Goal: Information Seeking & Learning: Learn about a topic

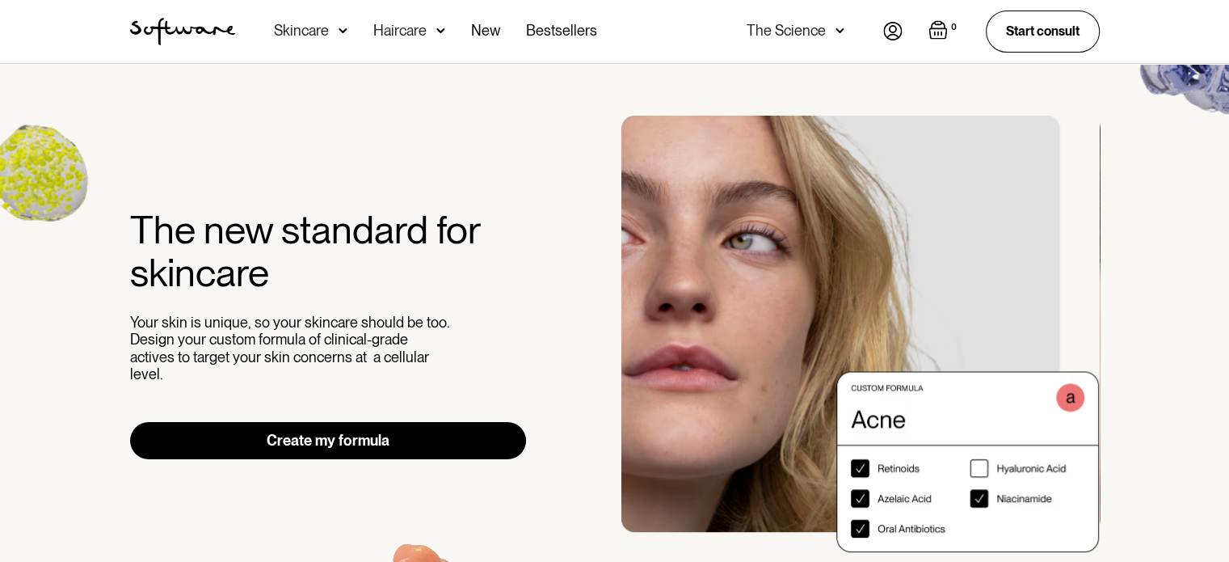
click at [339, 29] on img at bounding box center [343, 31] width 9 height 16
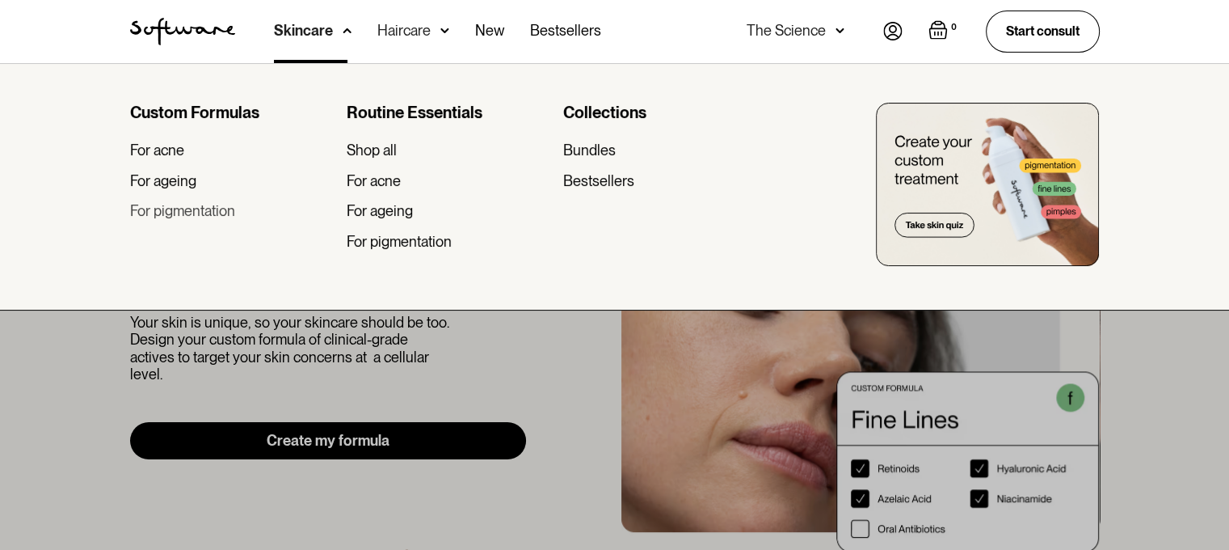
click at [199, 211] on div "For pigmentation" at bounding box center [182, 211] width 105 height 18
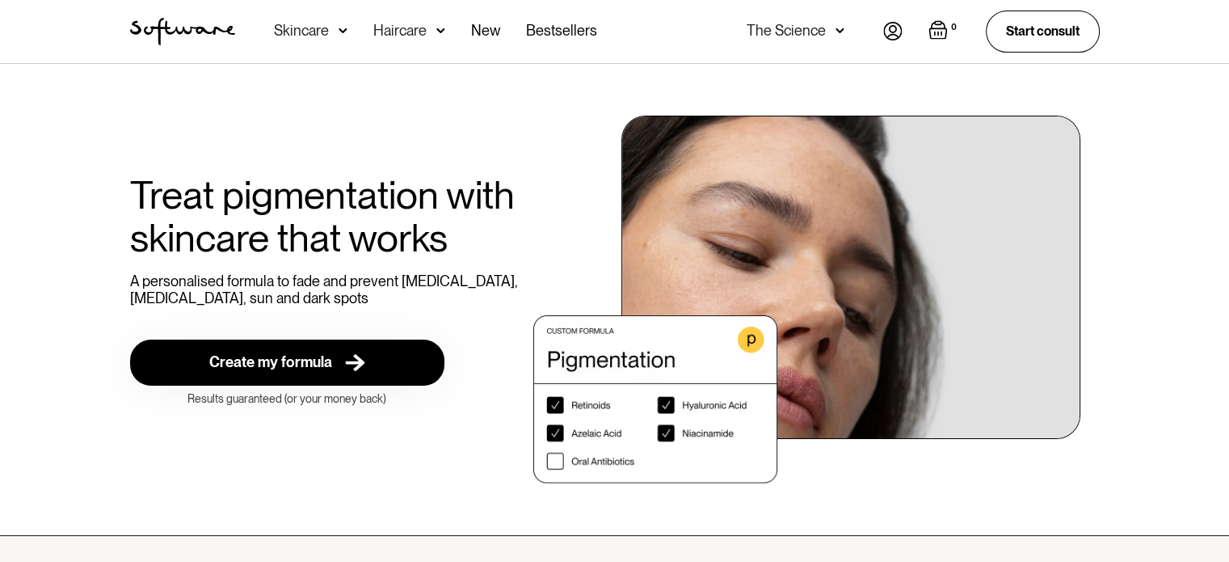
click at [348, 34] on div "Acne Ageing Pigmentation Everyday care Hair Loss Learn Skincare Custom Formulas…" at bounding box center [435, 31] width 323 height 63
click at [343, 35] on img at bounding box center [343, 31] width 9 height 16
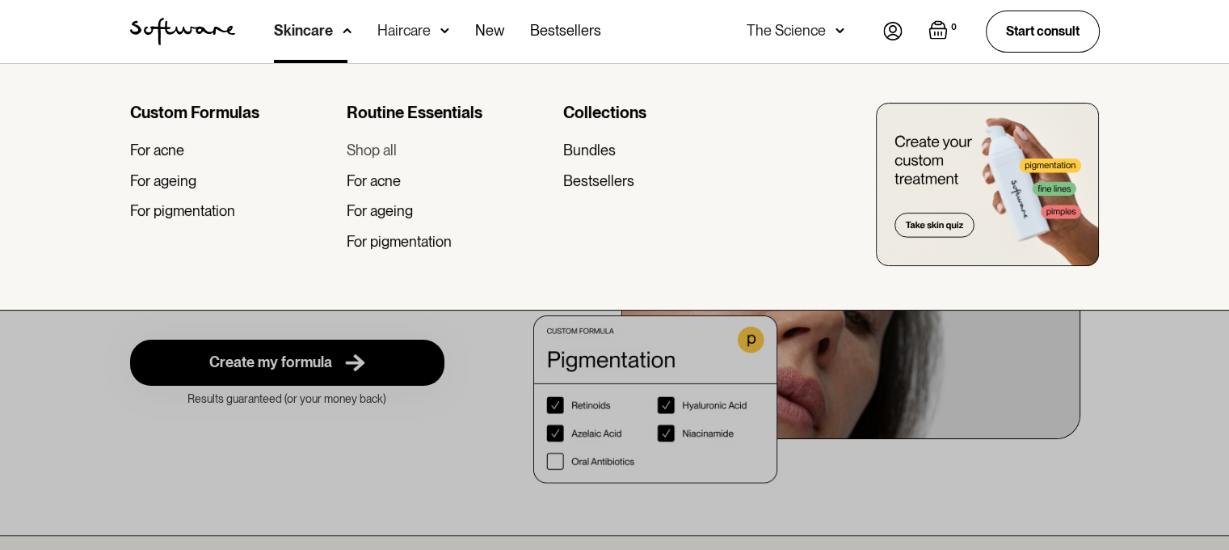
scroll to position [0, 12]
click at [377, 151] on div "Shop all" at bounding box center [372, 150] width 50 height 18
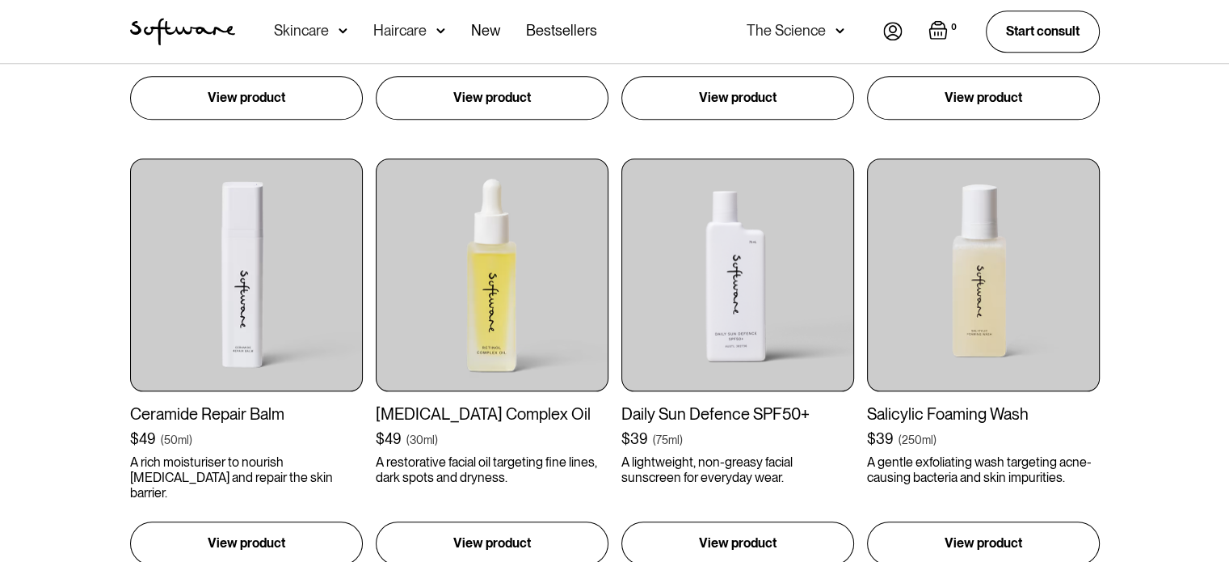
scroll to position [1616, 0]
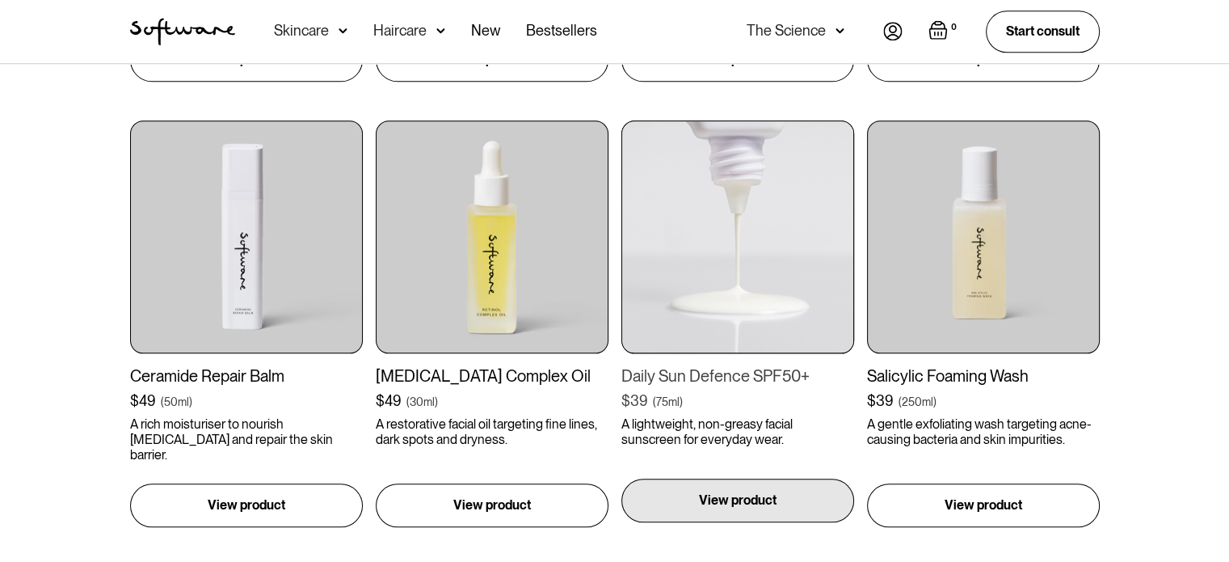
click at [711, 498] on p "View product" at bounding box center [738, 500] width 78 height 19
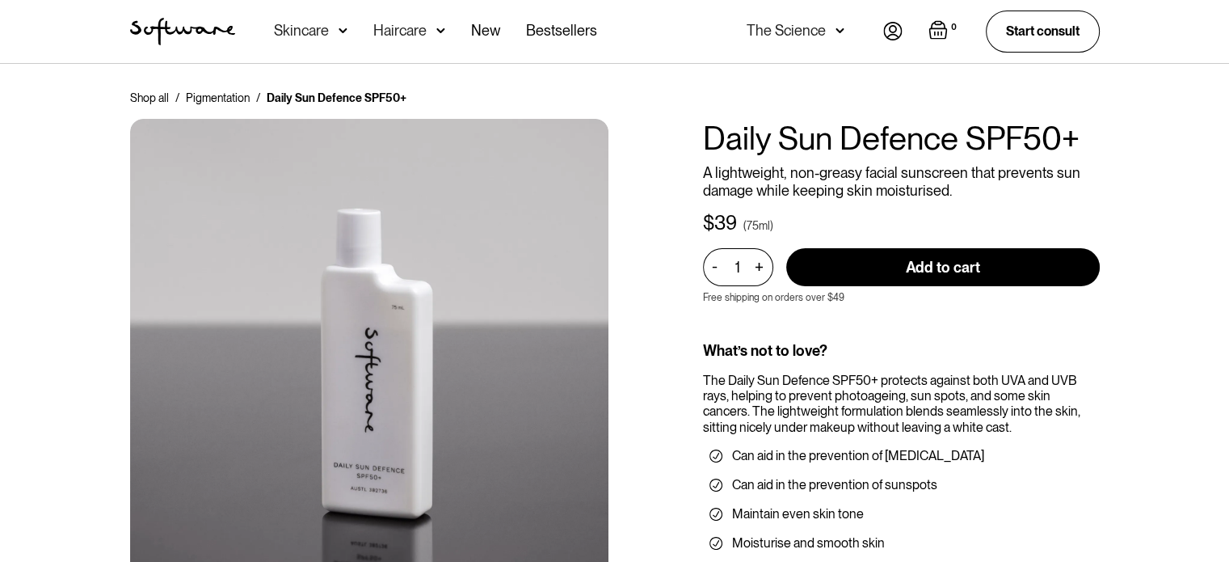
click at [837, 412] on div "The Daily Sun Defence SPF50+ protects against both UVA and UVB rays, helping to…" at bounding box center [901, 404] width 397 height 62
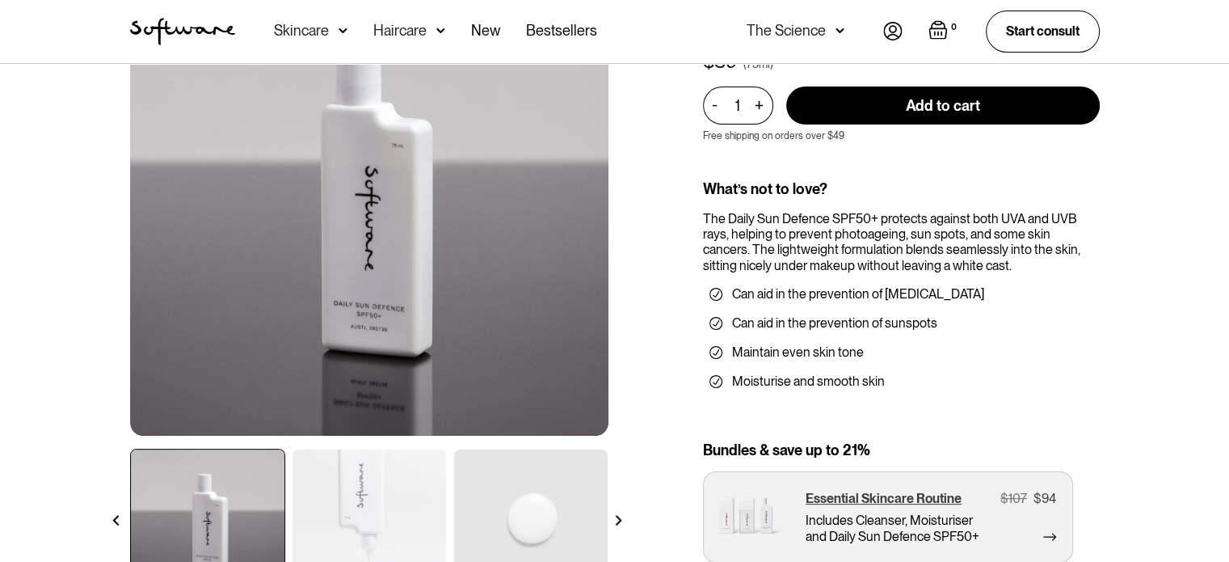
scroll to position [81, 0]
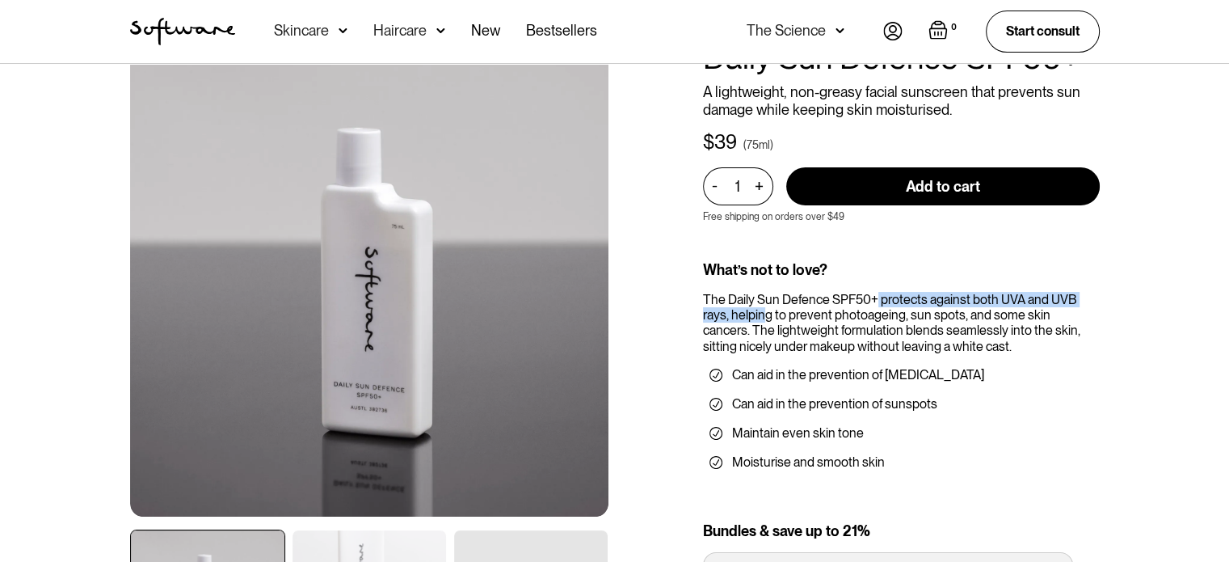
drag, startPoint x: 765, startPoint y: 313, endPoint x: 874, endPoint y: 301, distance: 108.9
click at [874, 301] on div "The Daily Sun Defence SPF50+ protects against both UVA and UVB rays, helping to…" at bounding box center [901, 323] width 397 height 62
click at [859, 318] on div "The Daily Sun Defence SPF50+ protects against both UVA and UVB rays, helping to…" at bounding box center [901, 323] width 397 height 62
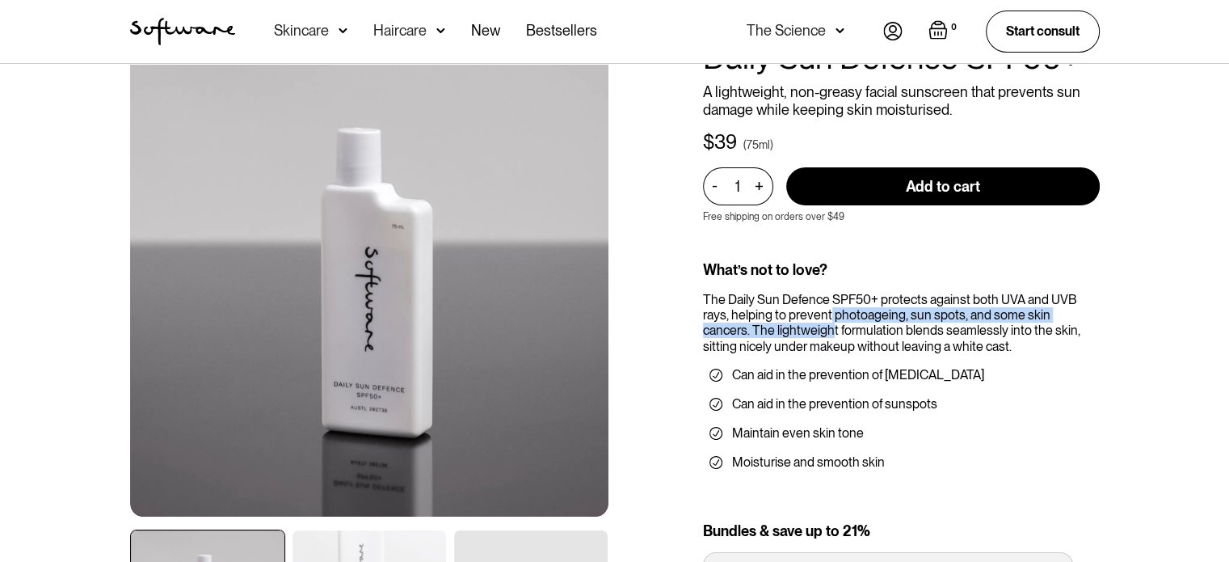
drag, startPoint x: 784, startPoint y: 329, endPoint x: 835, endPoint y: 319, distance: 51.8
click at [835, 319] on div "The Daily Sun Defence SPF50+ protects against both UVA and UVB rays, helping to…" at bounding box center [901, 323] width 397 height 62
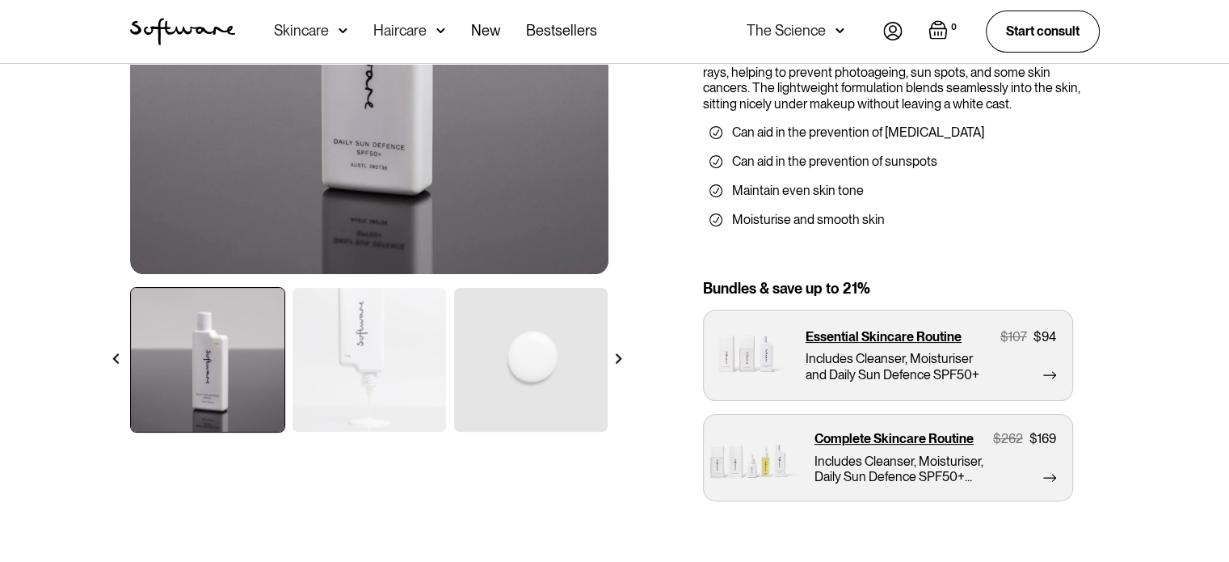
scroll to position [727, 0]
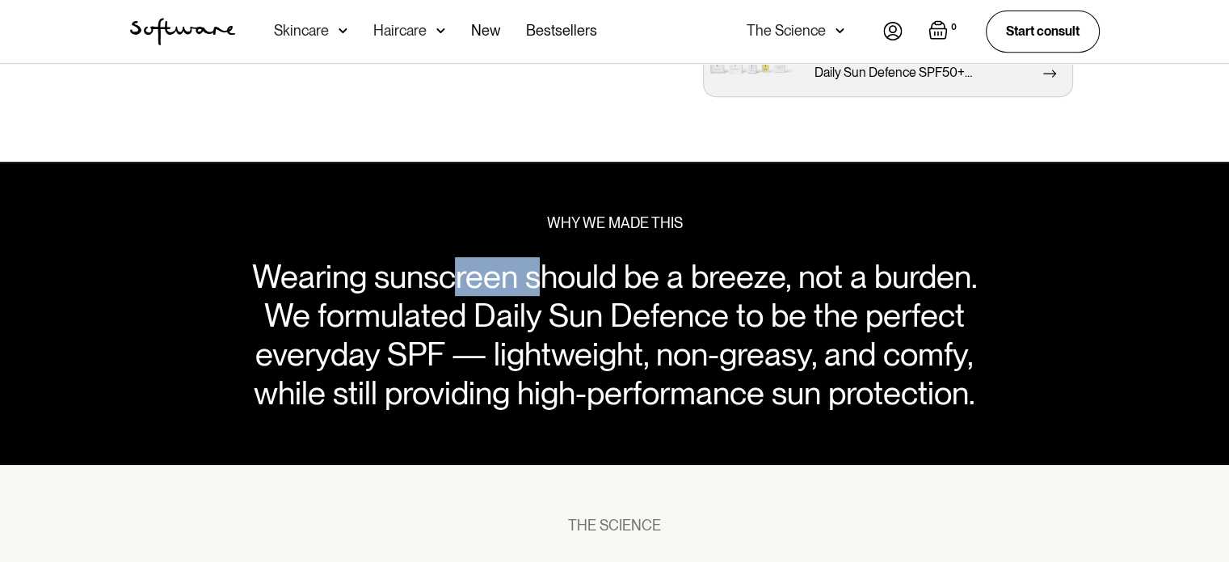
drag, startPoint x: 536, startPoint y: 270, endPoint x: 559, endPoint y: 268, distance: 23.6
click at [559, 268] on div "Wearing sunscreen should be a breeze, not a burden. We formulated Daily Sun Def…" at bounding box center [614, 334] width 767 height 155
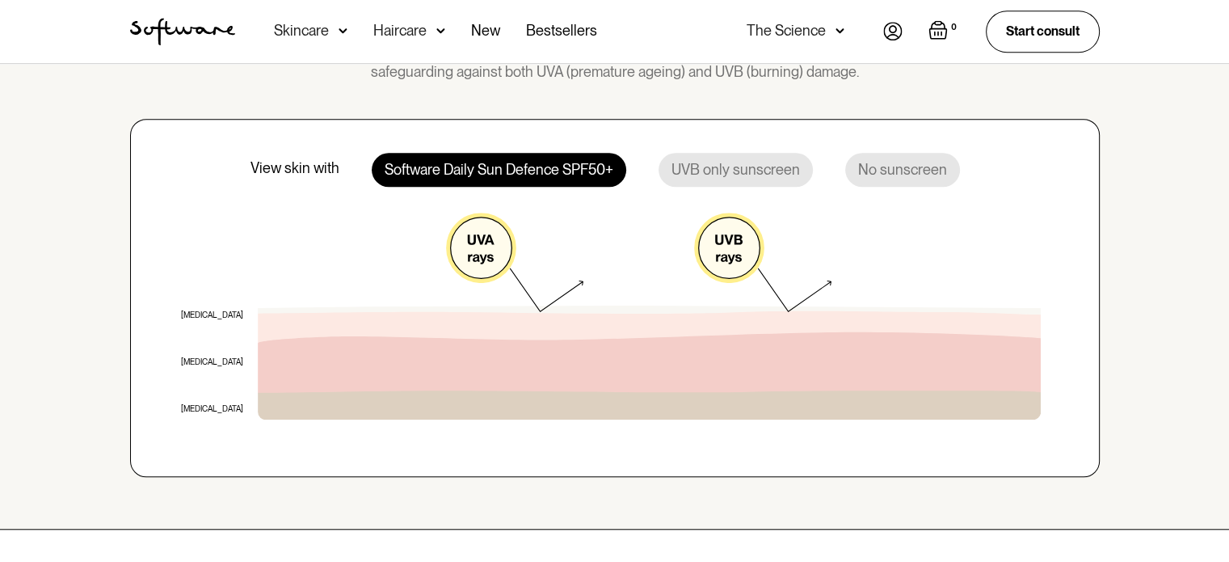
scroll to position [1293, 0]
click at [889, 164] on div "No sunscreen" at bounding box center [902, 169] width 115 height 34
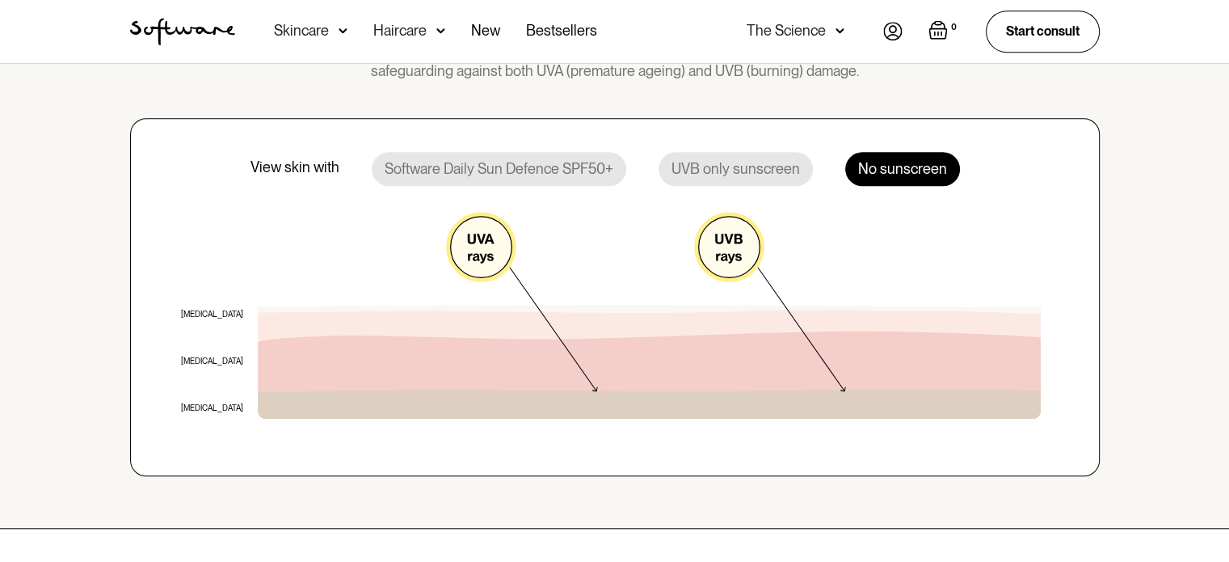
click at [724, 179] on div "UVB only sunscreen" at bounding box center [736, 169] width 154 height 34
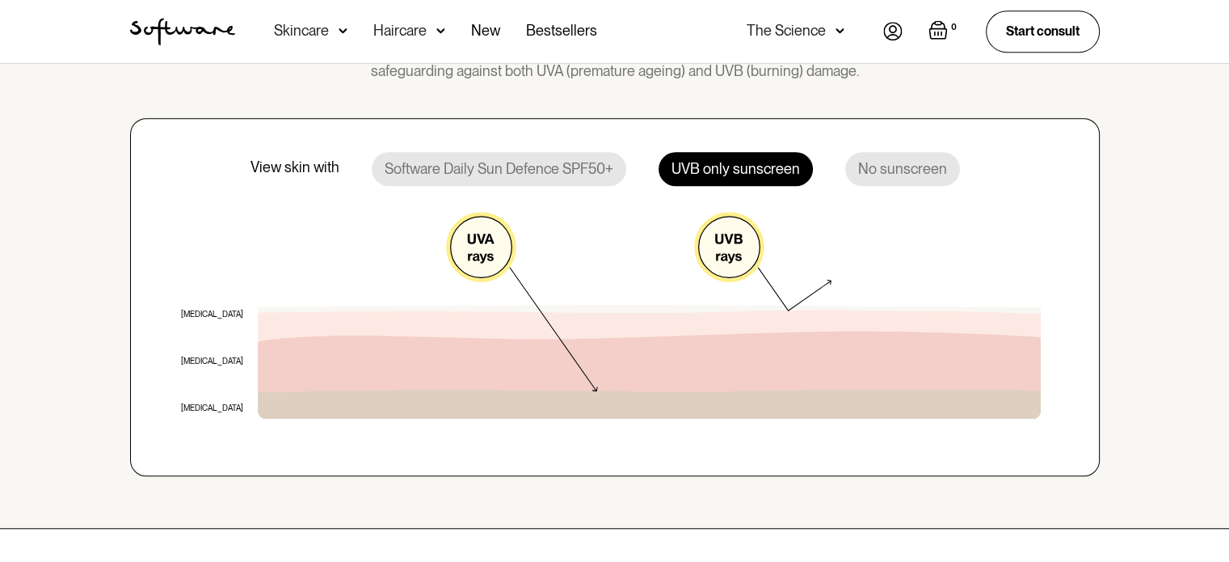
click at [516, 167] on div "Software Daily Sun Defence SPF50+" at bounding box center [499, 169] width 255 height 34
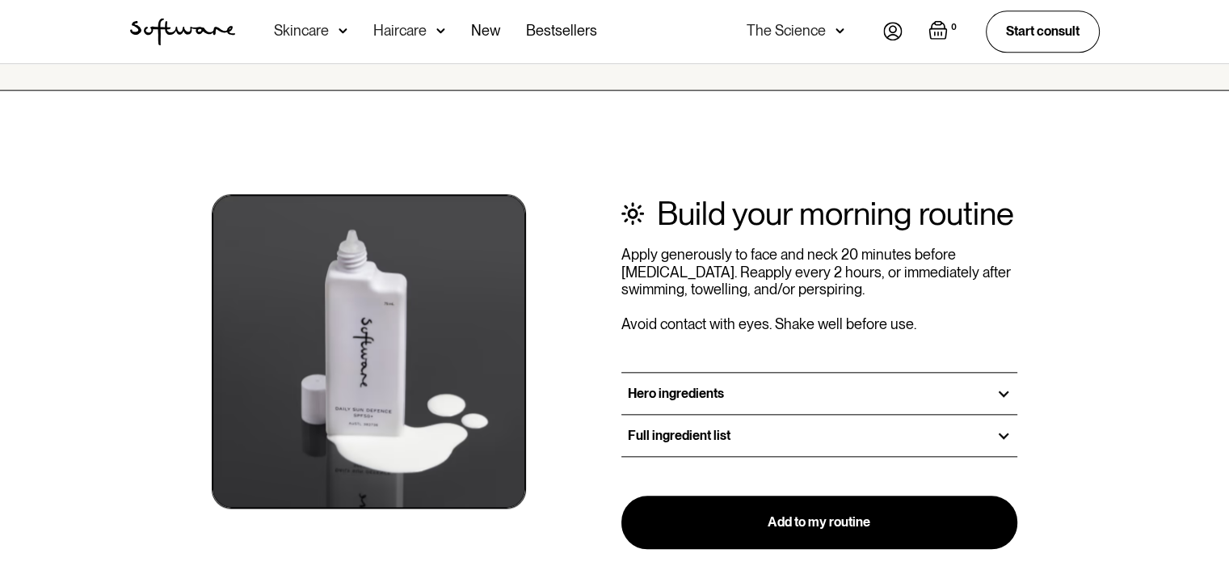
scroll to position [1859, 0]
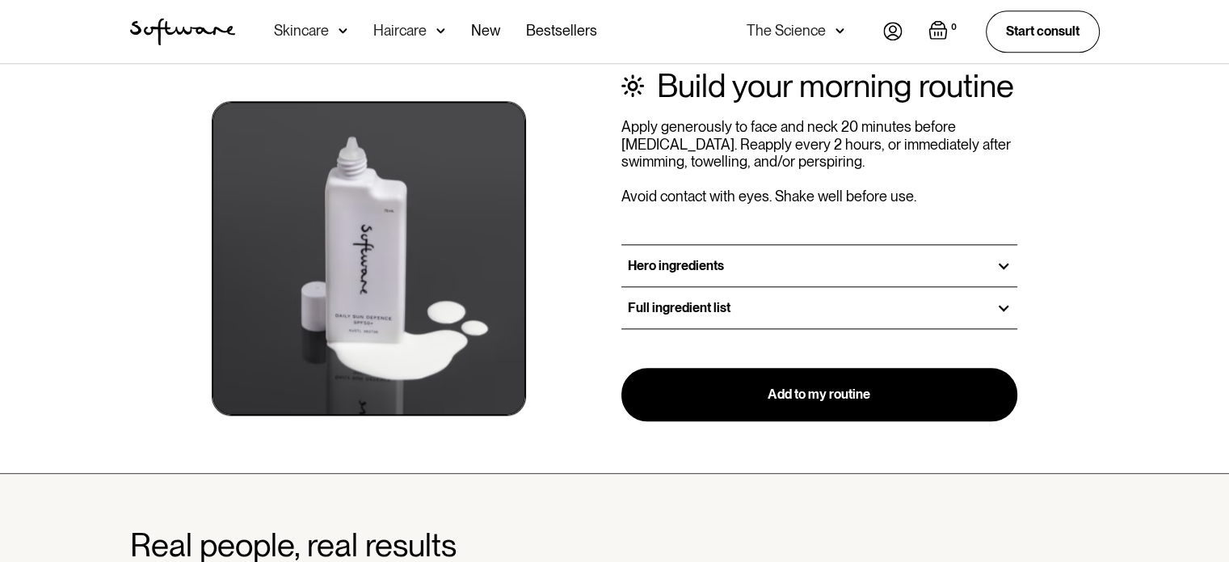
click at [731, 259] on div "Hero ingredients" at bounding box center [820, 265] width 397 height 41
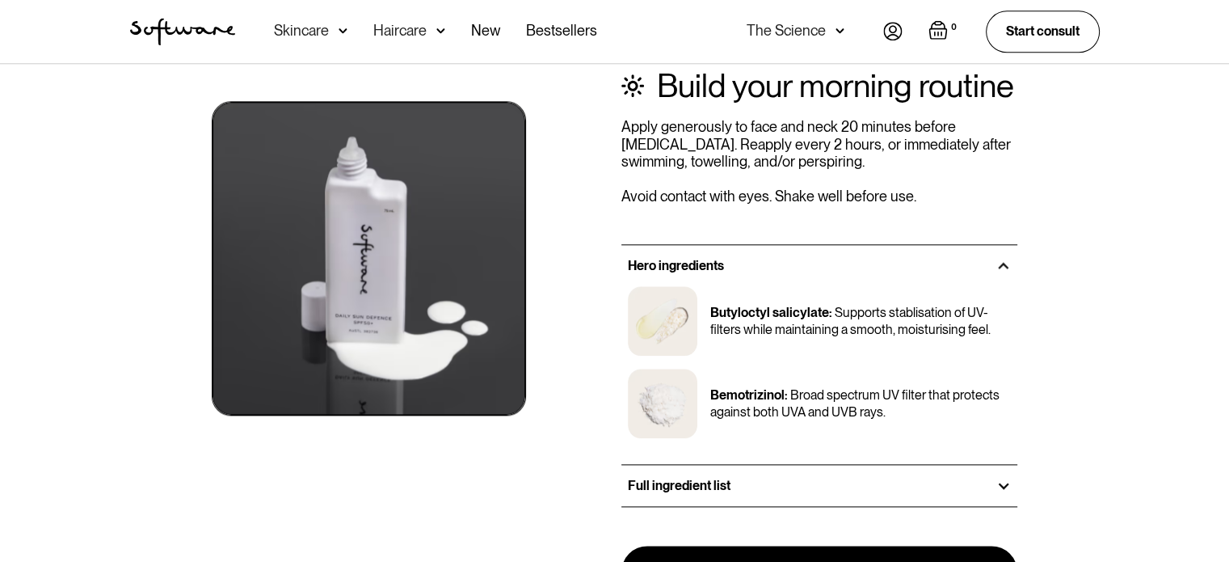
click at [695, 481] on h3 "Full ingredient list" at bounding box center [679, 485] width 103 height 15
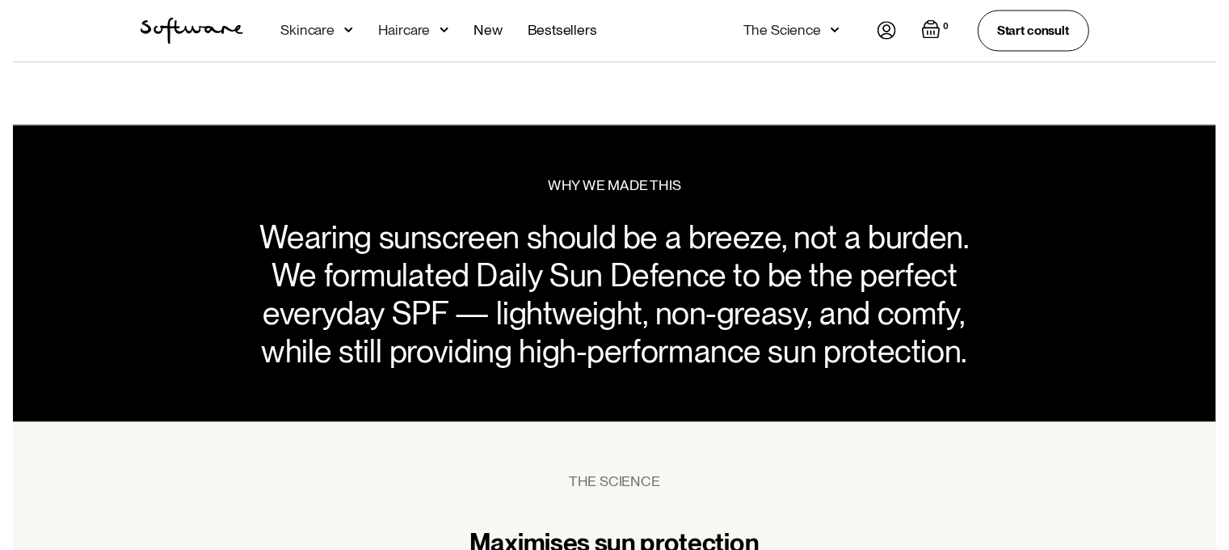
scroll to position [0, 0]
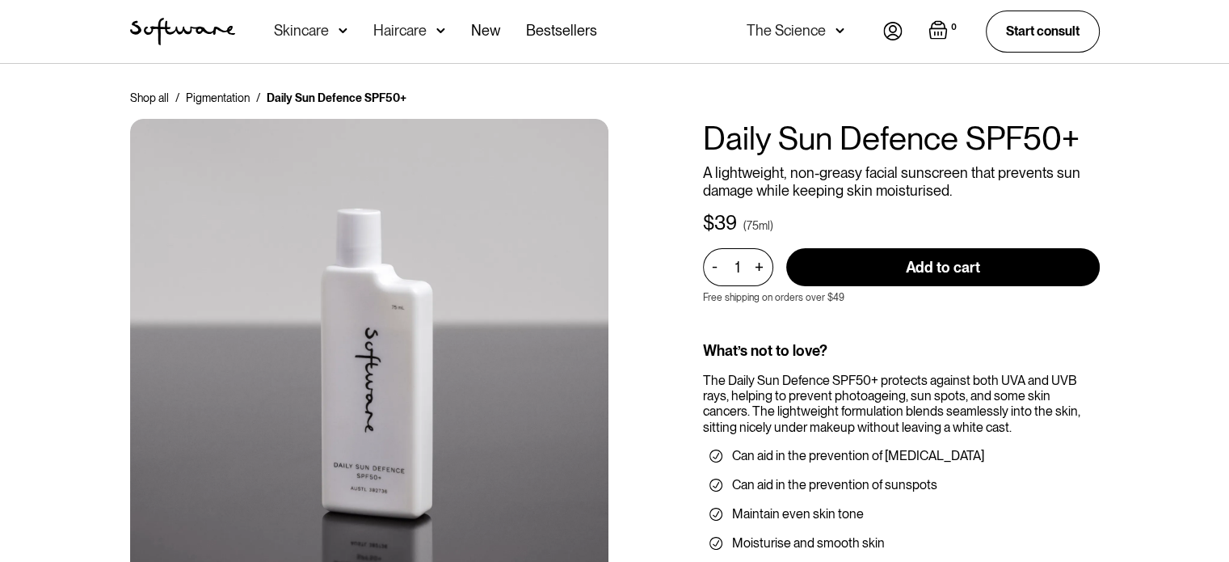
click at [447, 36] on div "Acne Ageing Pigmentation Everyday care Hair Loss Learn Skincare Custom Formulas…" at bounding box center [435, 31] width 323 height 63
click at [436, 30] on img at bounding box center [440, 31] width 9 height 16
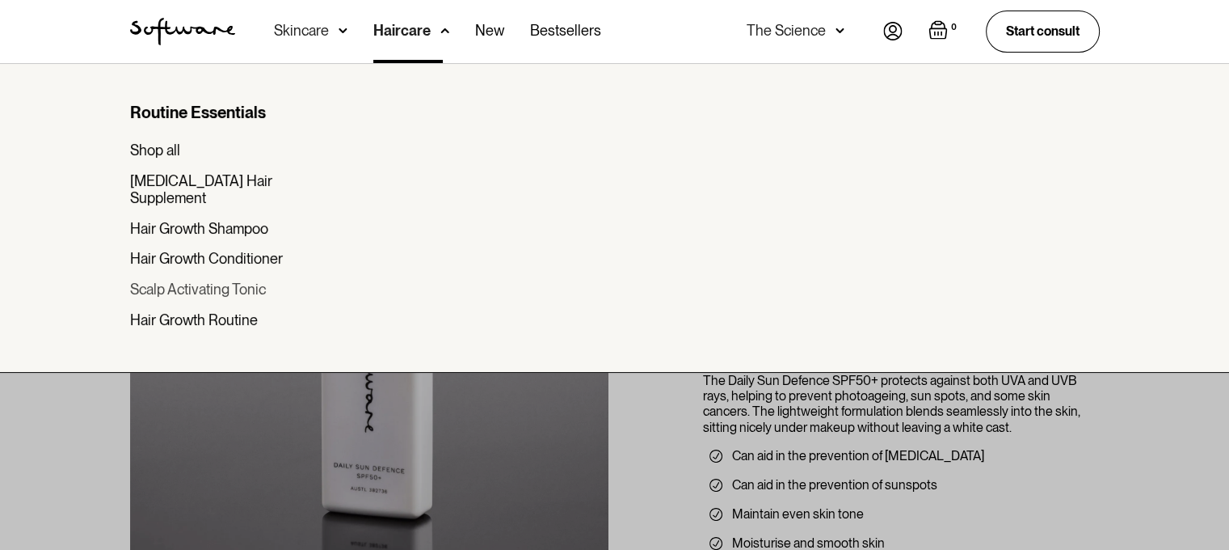
click at [235, 280] on div "Scalp Activating Tonic" at bounding box center [198, 289] width 136 height 18
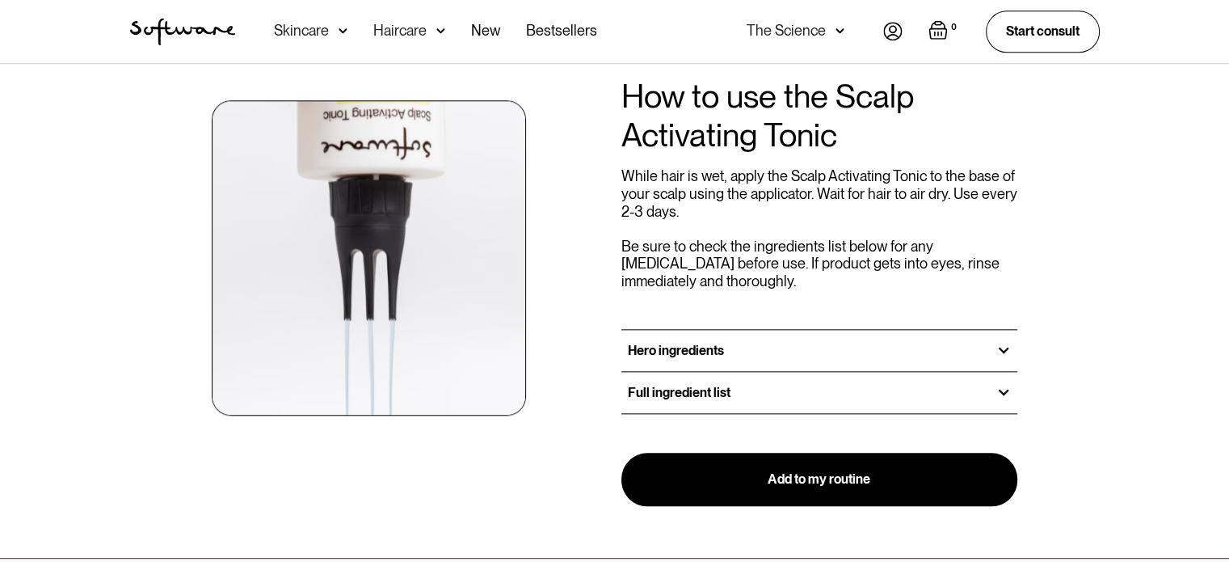
scroll to position [1778, 0]
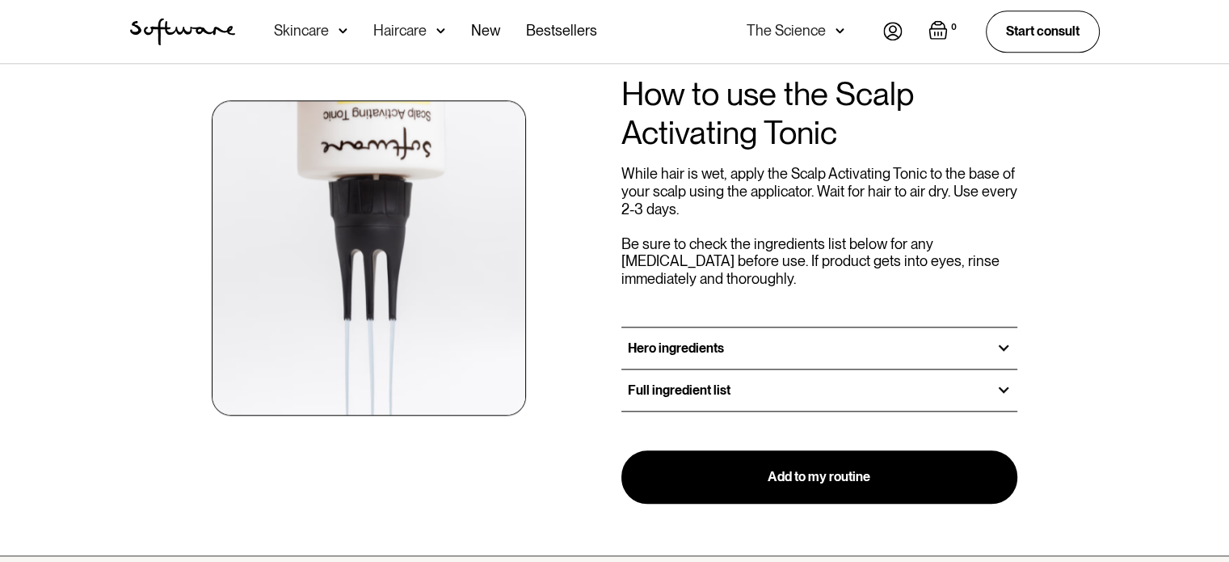
click at [826, 329] on div "Hero ingredients" at bounding box center [820, 347] width 397 height 41
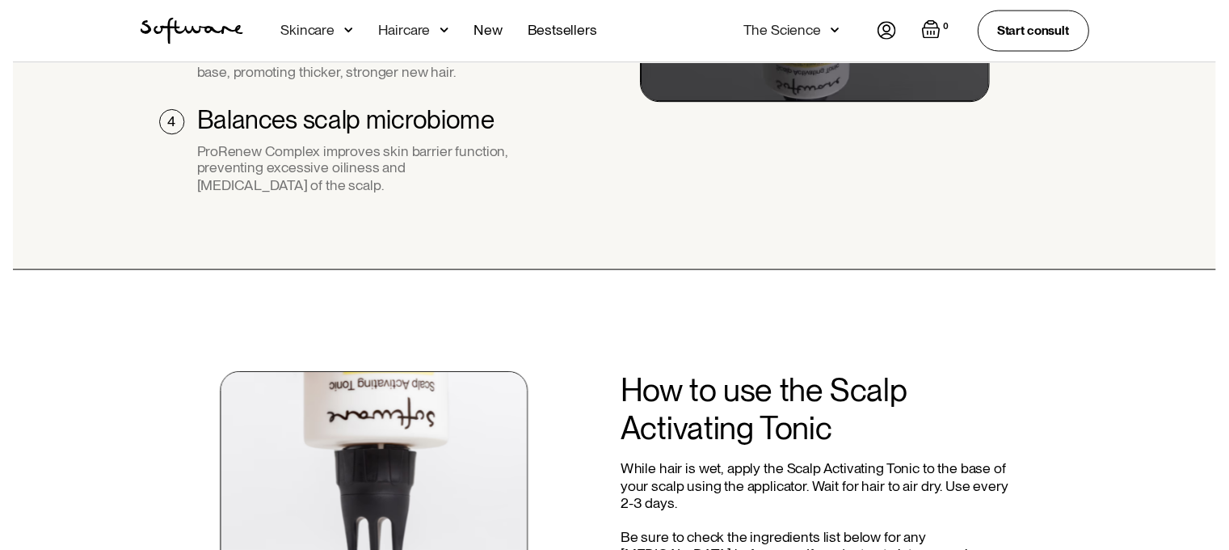
scroll to position [0, 0]
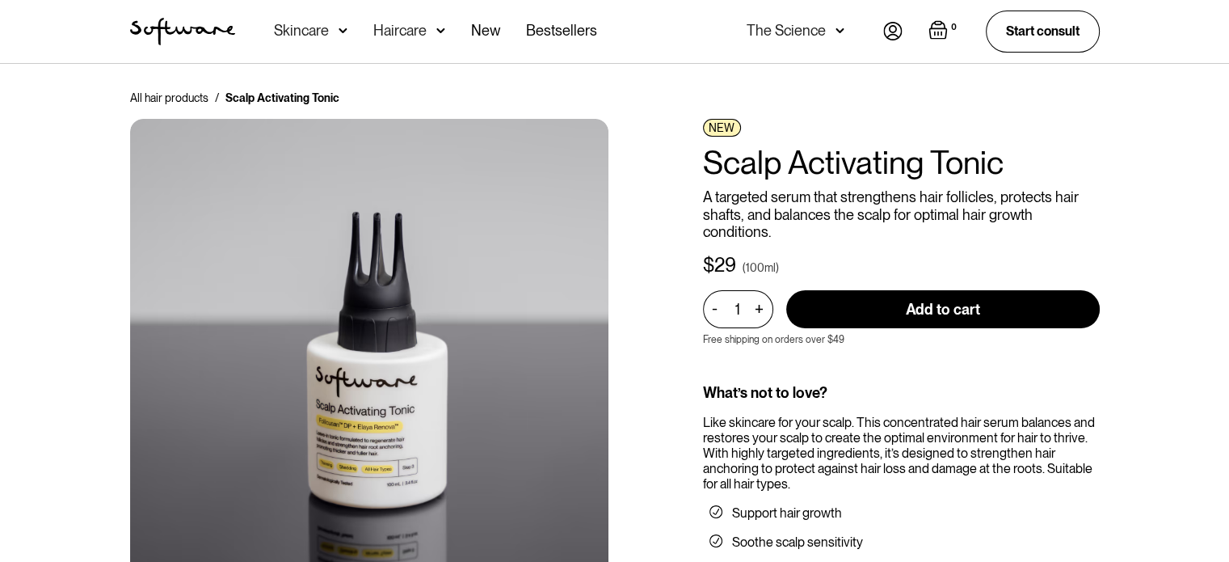
click at [330, 34] on div "Skincare" at bounding box center [311, 31] width 74 height 63
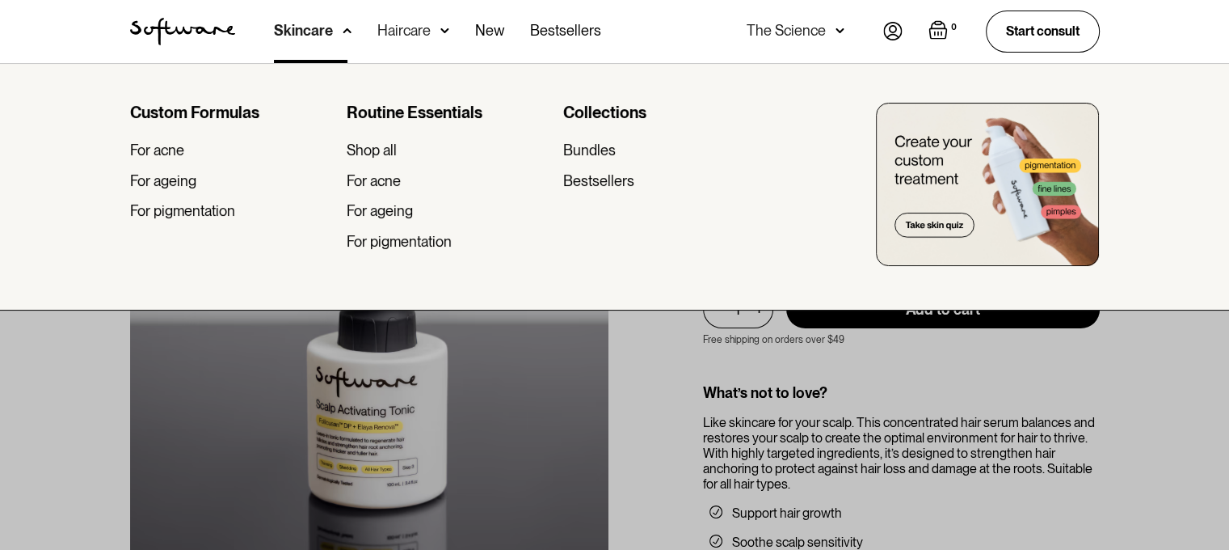
click at [380, 137] on div "Routine Essentials Shop all For acne For ageing For pigmentation" at bounding box center [449, 183] width 204 height 160
click at [386, 151] on div "Shop all" at bounding box center [372, 150] width 50 height 18
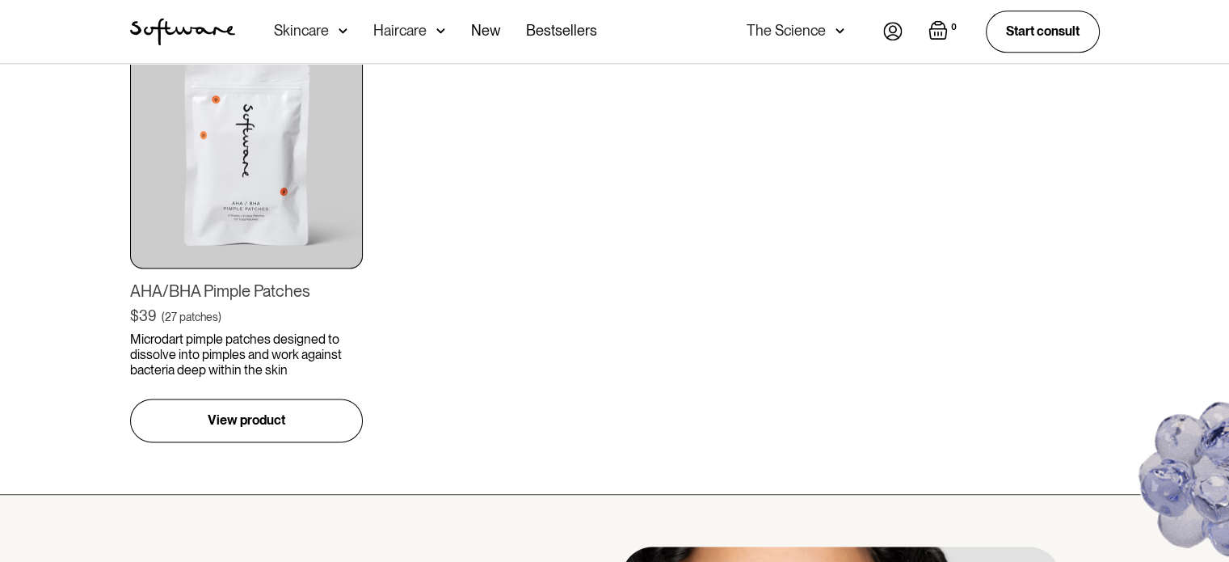
scroll to position [2182, 0]
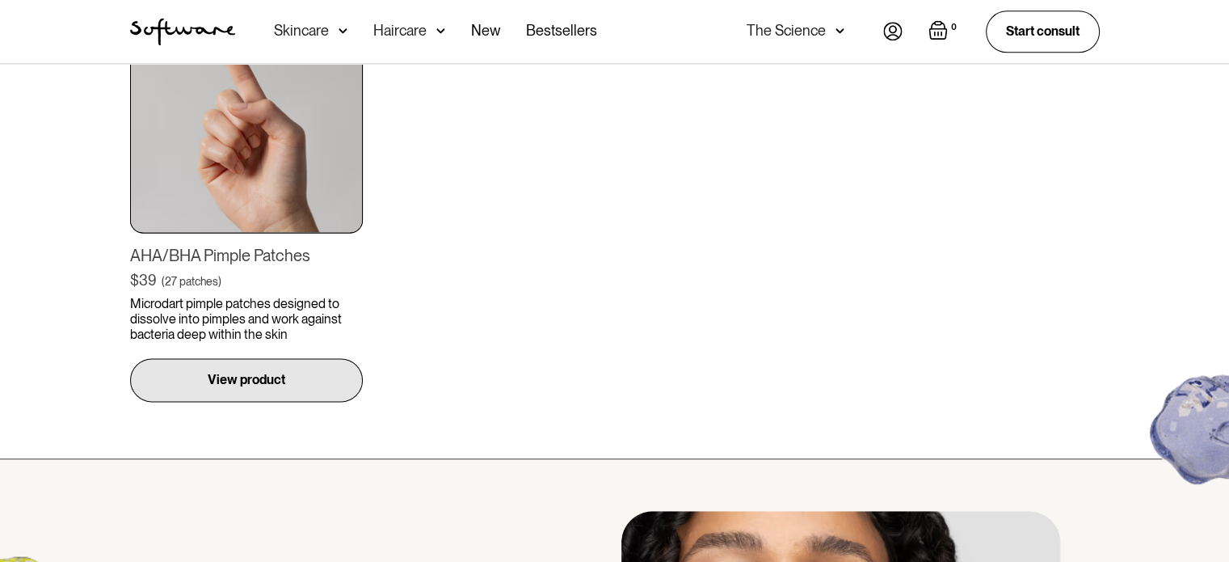
click at [239, 381] on p "View product" at bounding box center [247, 379] width 78 height 19
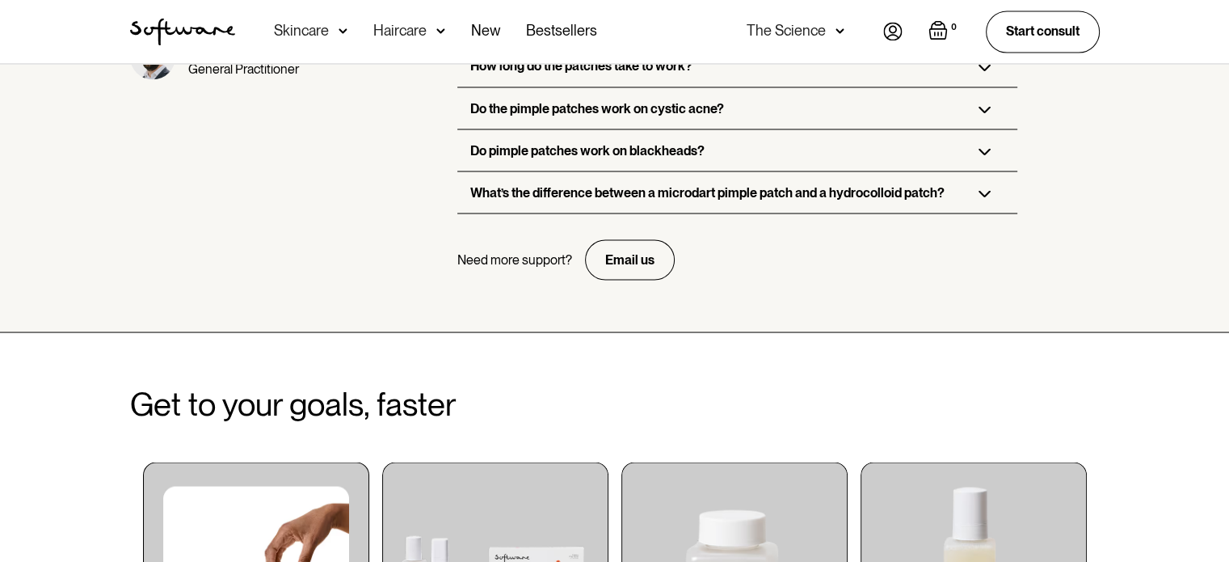
scroll to position [3314, 0]
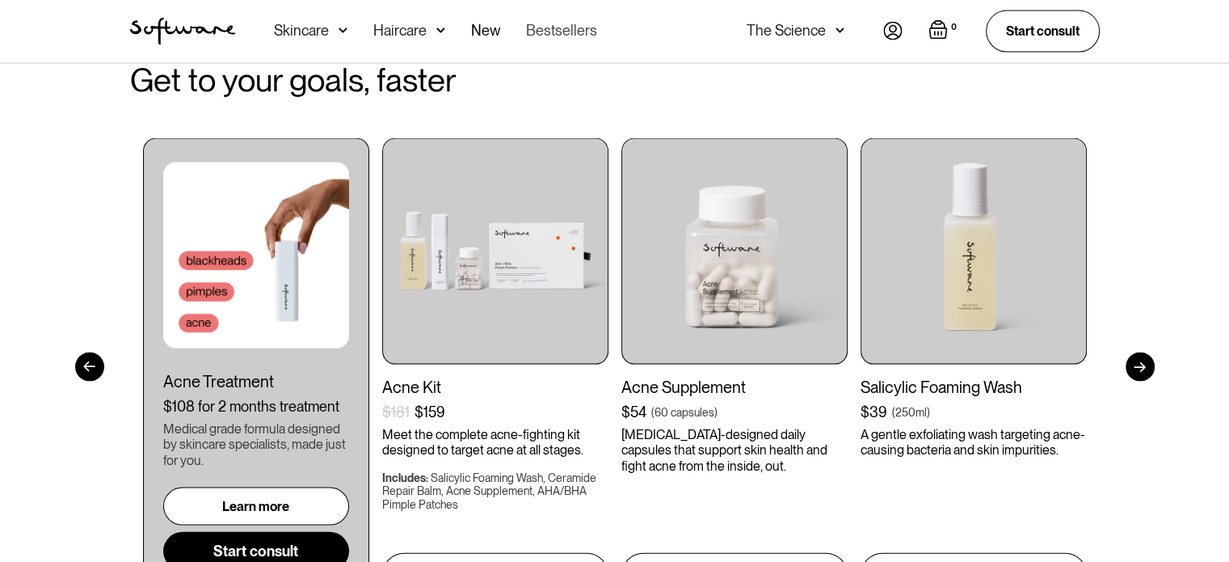
click at [554, 32] on link "Bestsellers" at bounding box center [561, 31] width 71 height 63
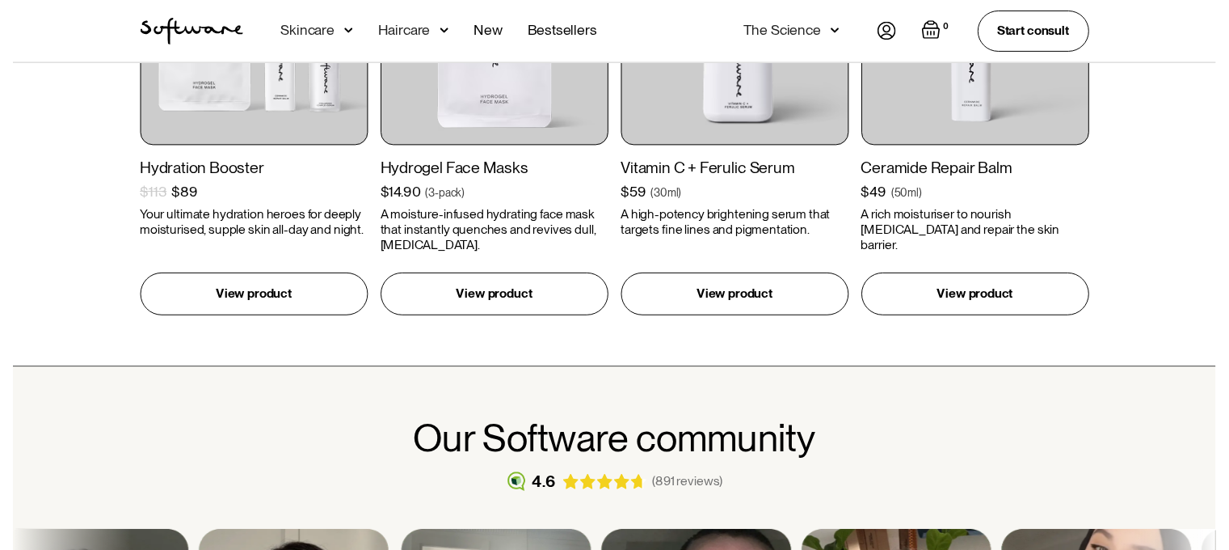
scroll to position [1051, 0]
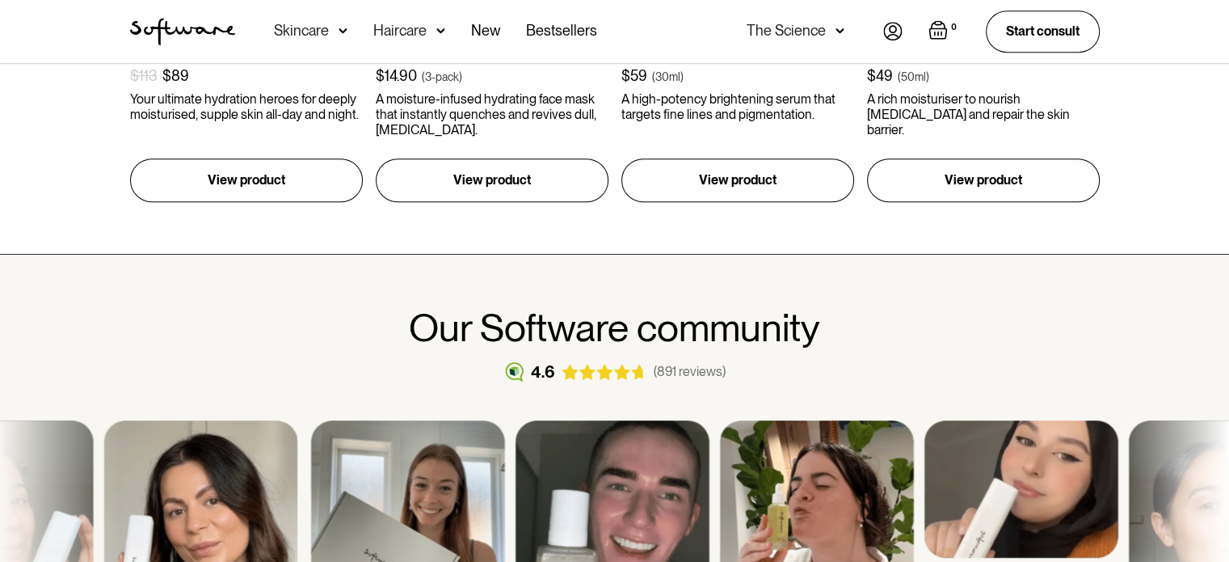
click at [839, 23] on img at bounding box center [840, 31] width 9 height 16
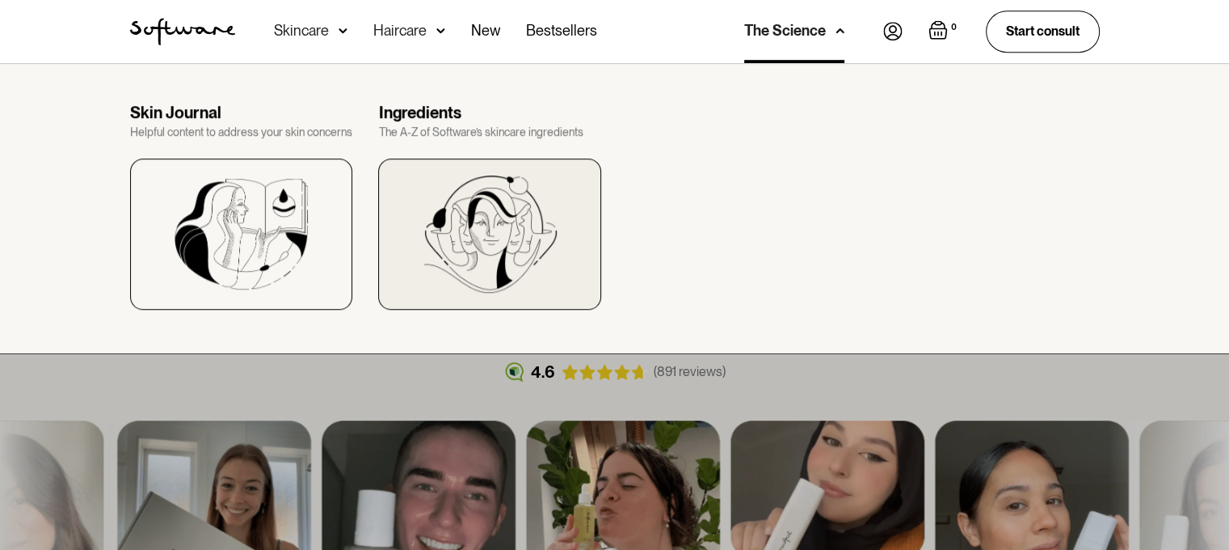
click at [478, 204] on img at bounding box center [490, 233] width 133 height 117
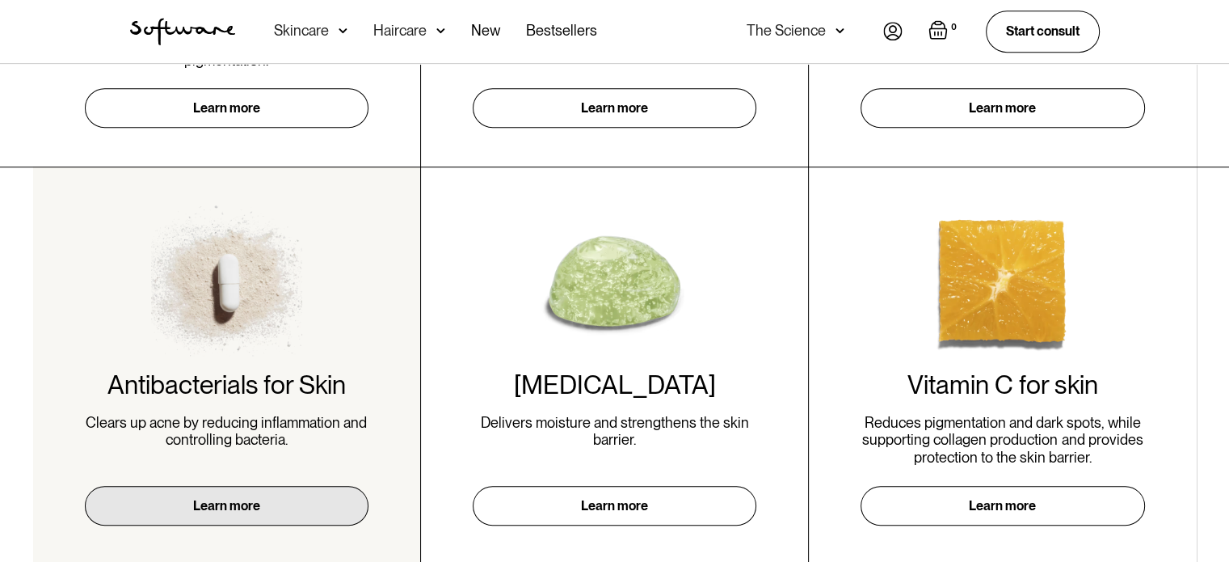
scroll to position [808, 0]
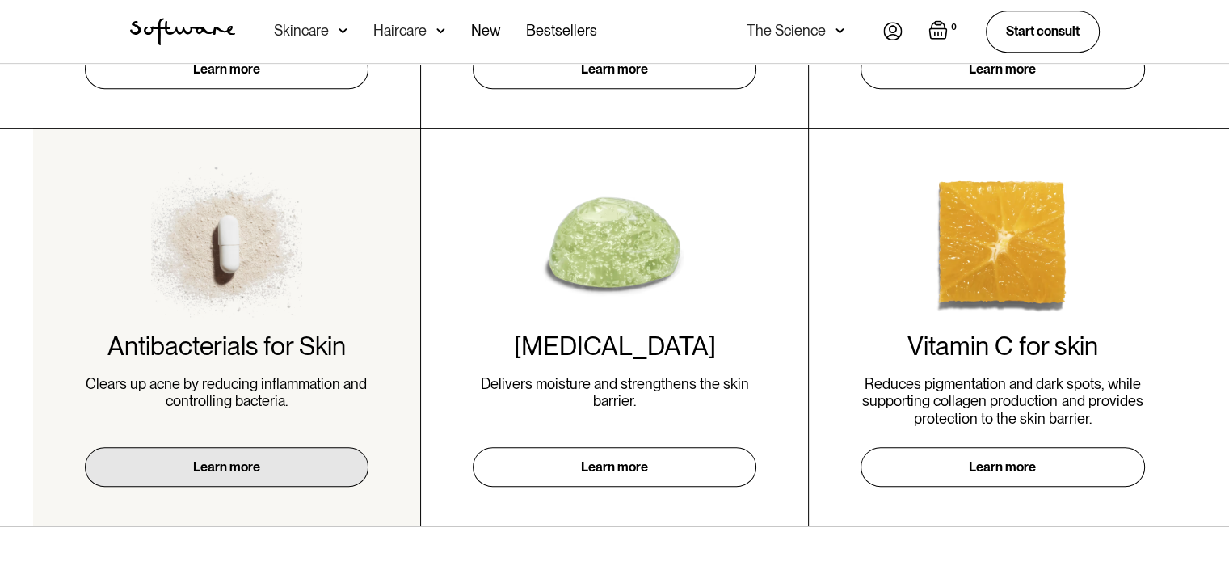
click at [240, 467] on link "Learn more" at bounding box center [227, 467] width 284 height 40
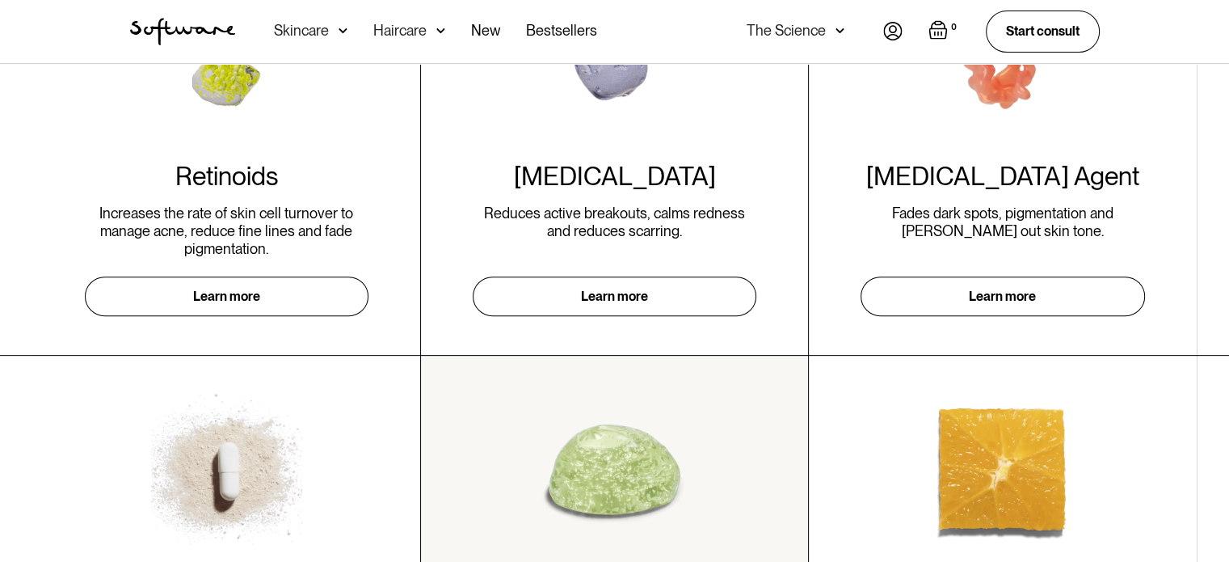
scroll to position [485, 0]
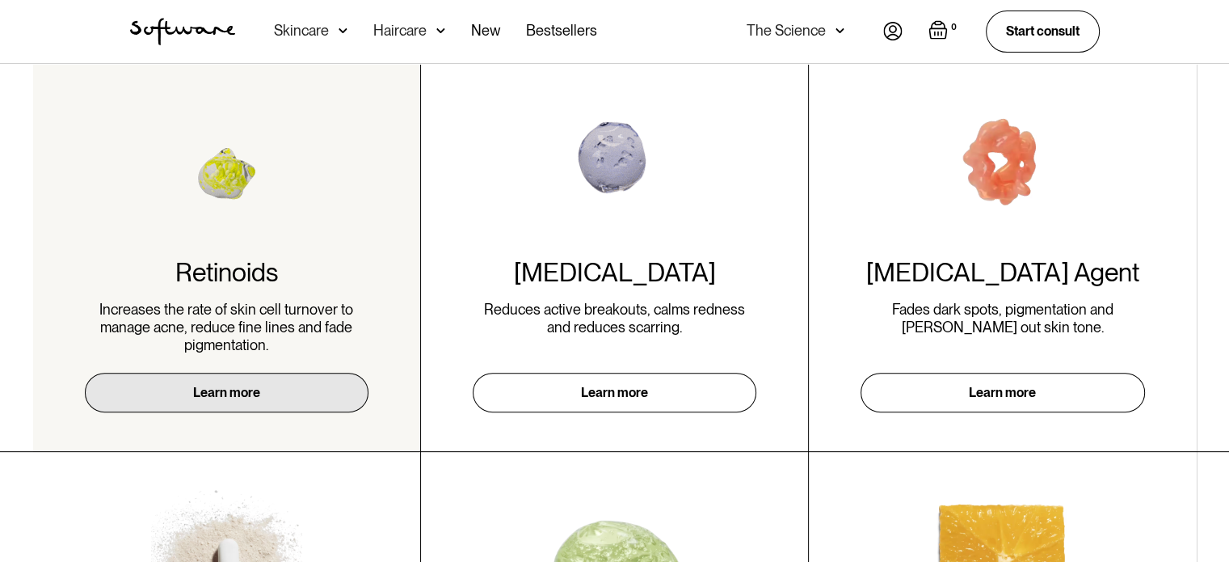
click at [220, 398] on link "Learn more" at bounding box center [227, 393] width 284 height 40
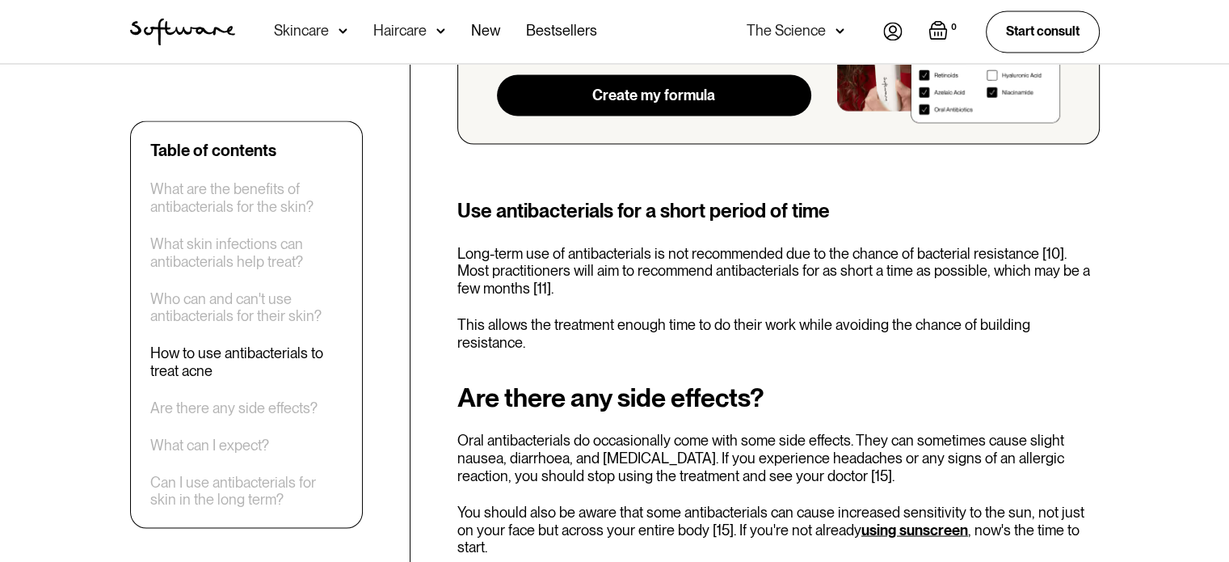
scroll to position [3071, 0]
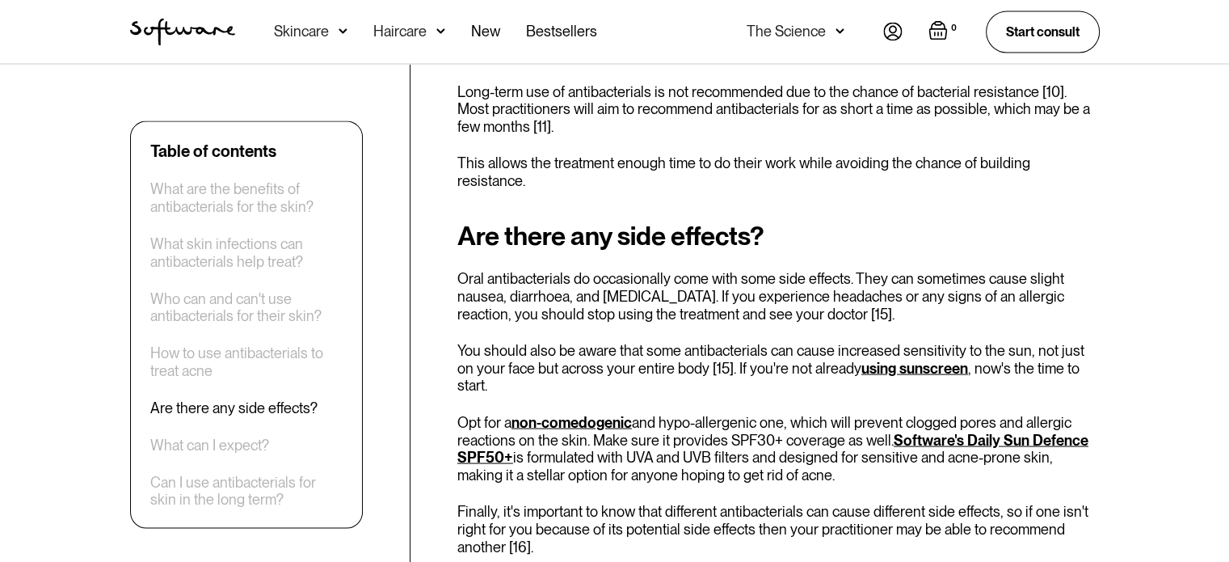
drag, startPoint x: 442, startPoint y: 385, endPoint x: 454, endPoint y: 416, distance: 33.8
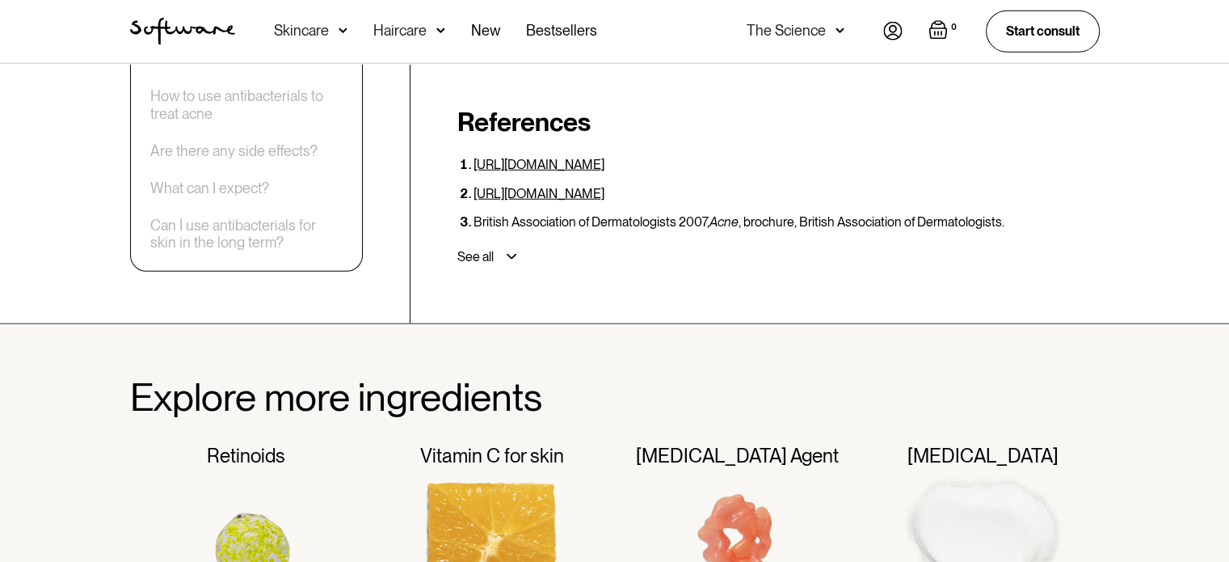
scroll to position [4445, 0]
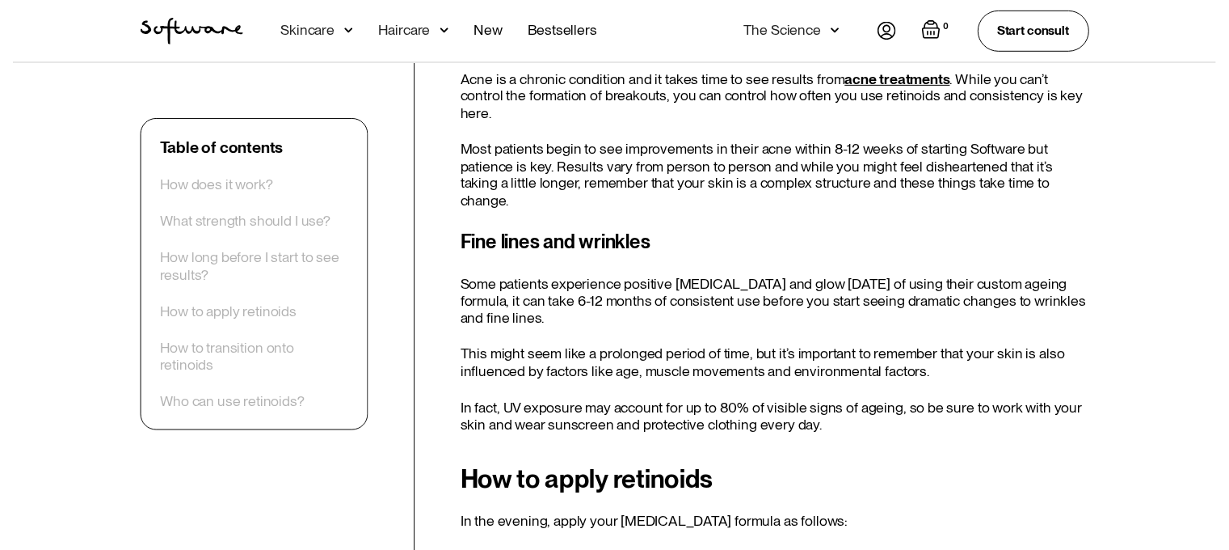
scroll to position [1940, 0]
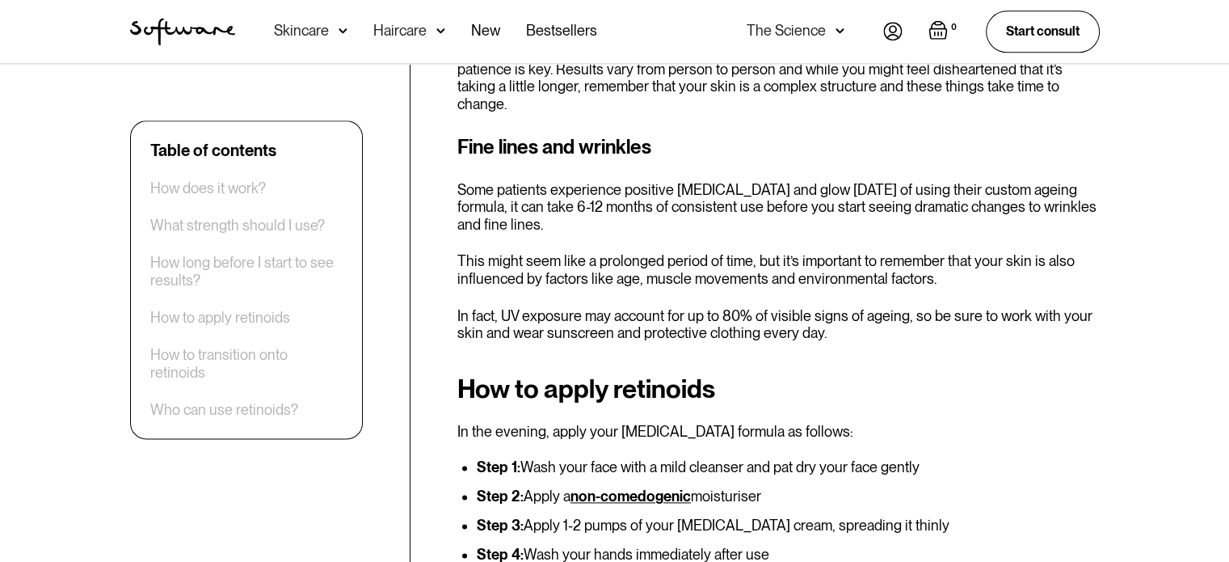
click at [334, 32] on div "Skincare" at bounding box center [311, 31] width 74 height 63
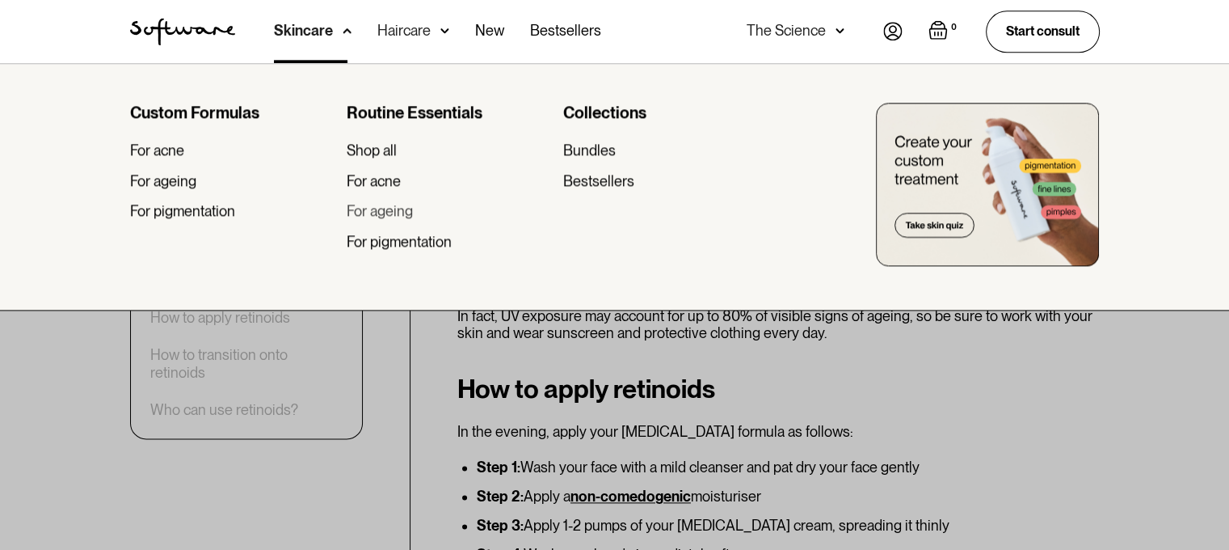
click at [378, 211] on div "For ageing" at bounding box center [380, 211] width 66 height 18
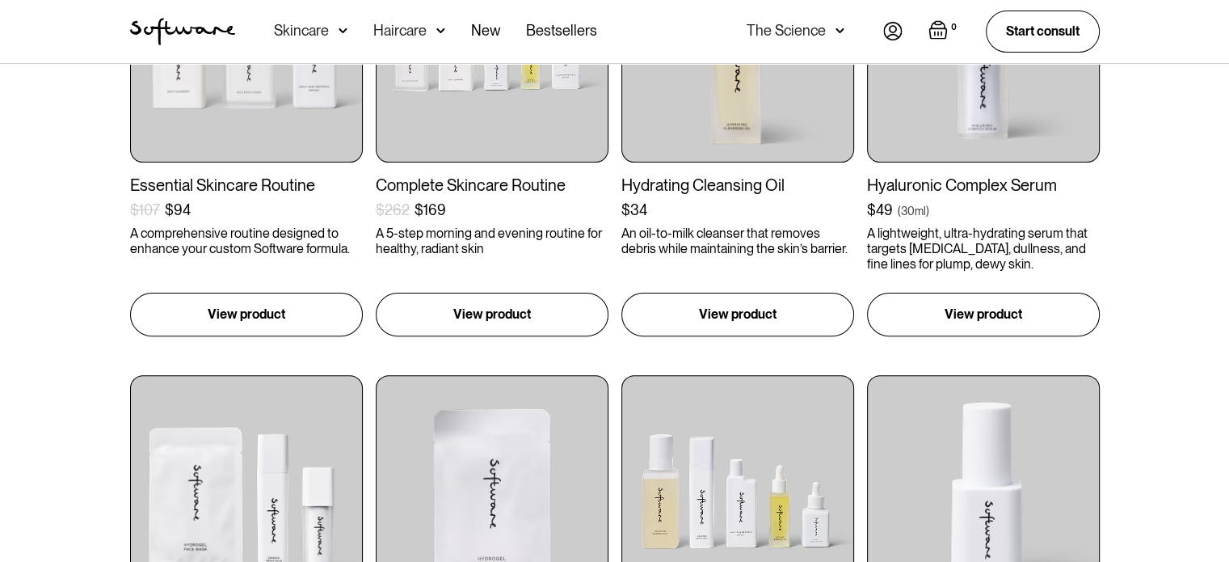
scroll to position [647, 0]
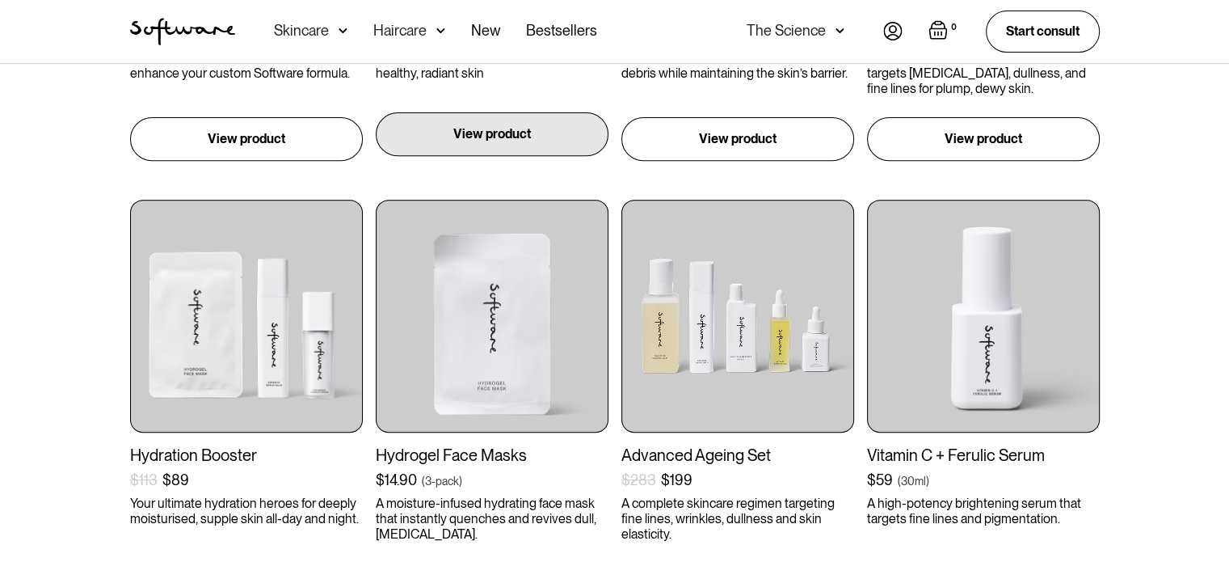
click at [474, 141] on p "View product" at bounding box center [492, 133] width 78 height 19
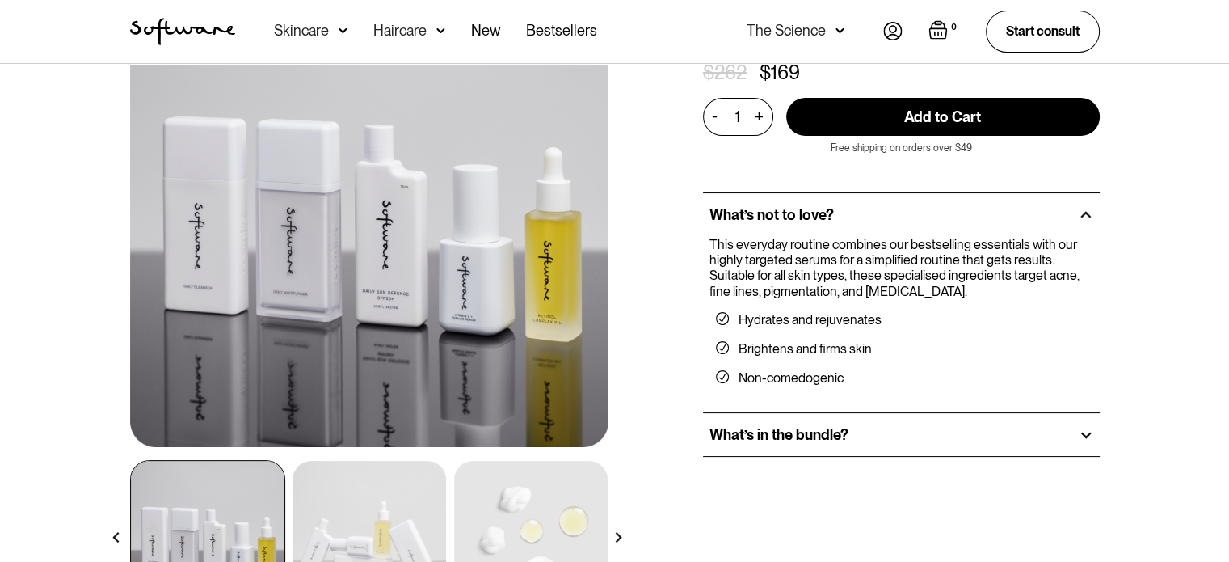
scroll to position [242, 0]
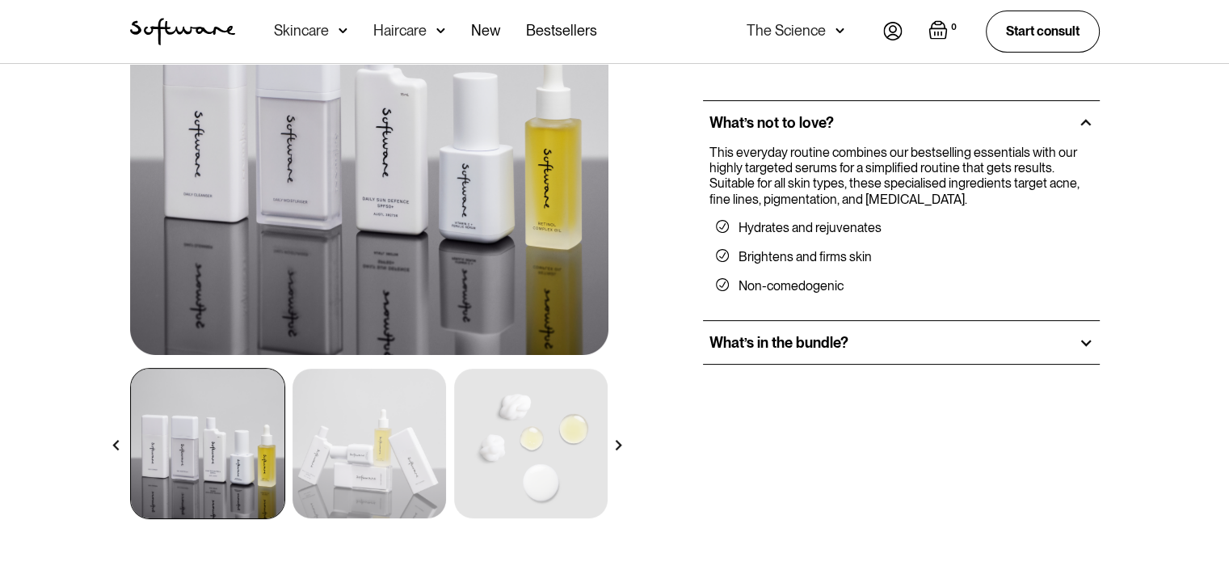
click at [783, 334] on h2 "What’s in the bundle?" at bounding box center [779, 343] width 139 height 18
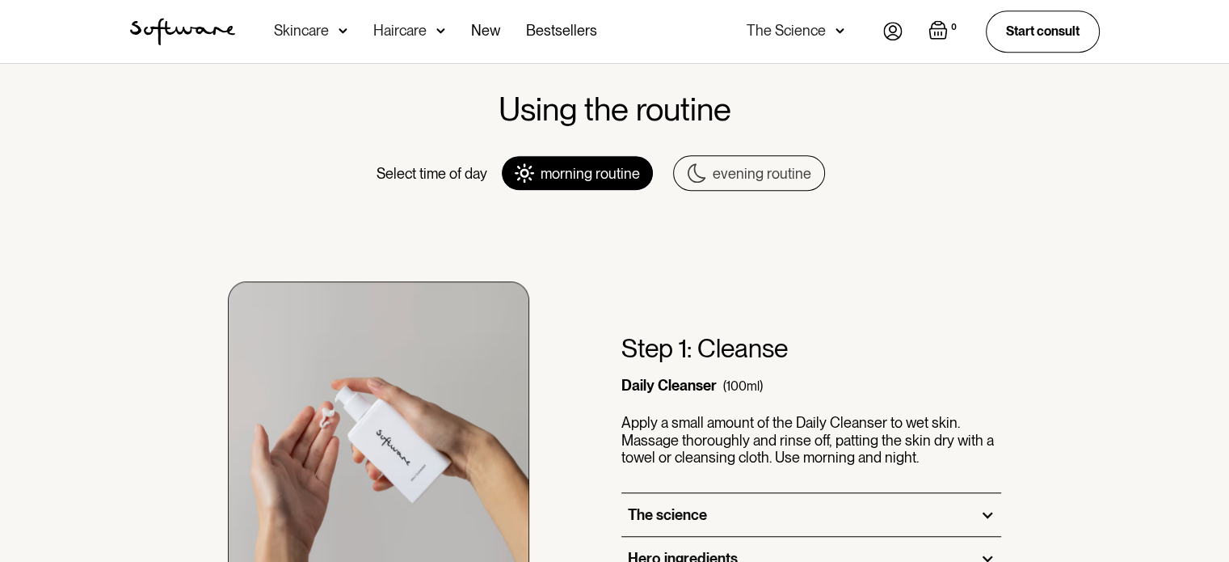
scroll to position [1051, 0]
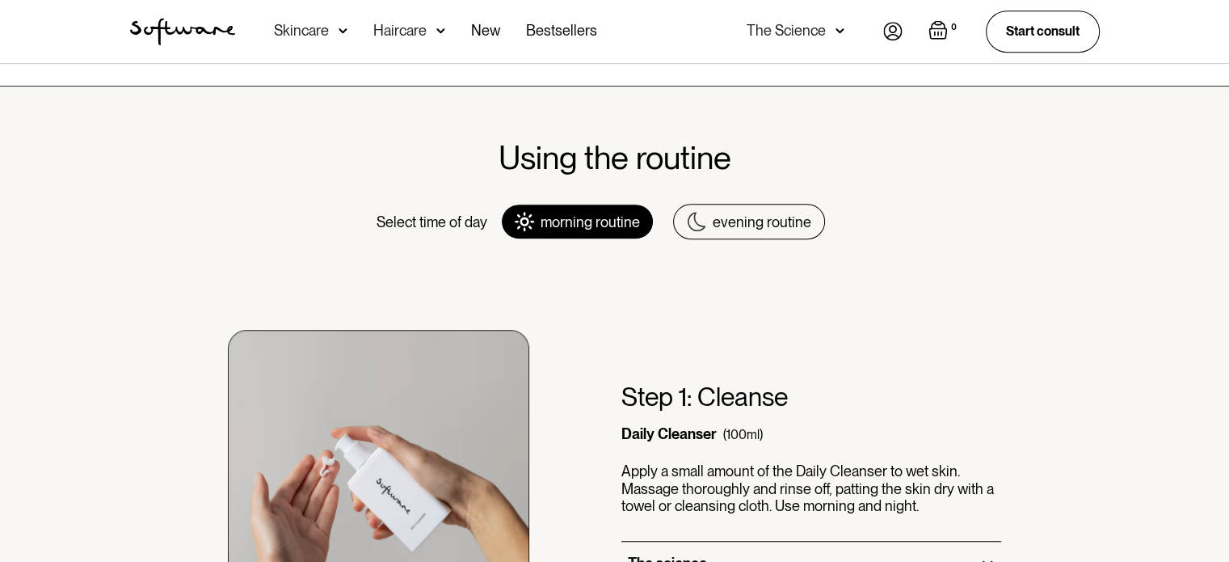
click at [738, 213] on div "evening routine" at bounding box center [762, 222] width 99 height 18
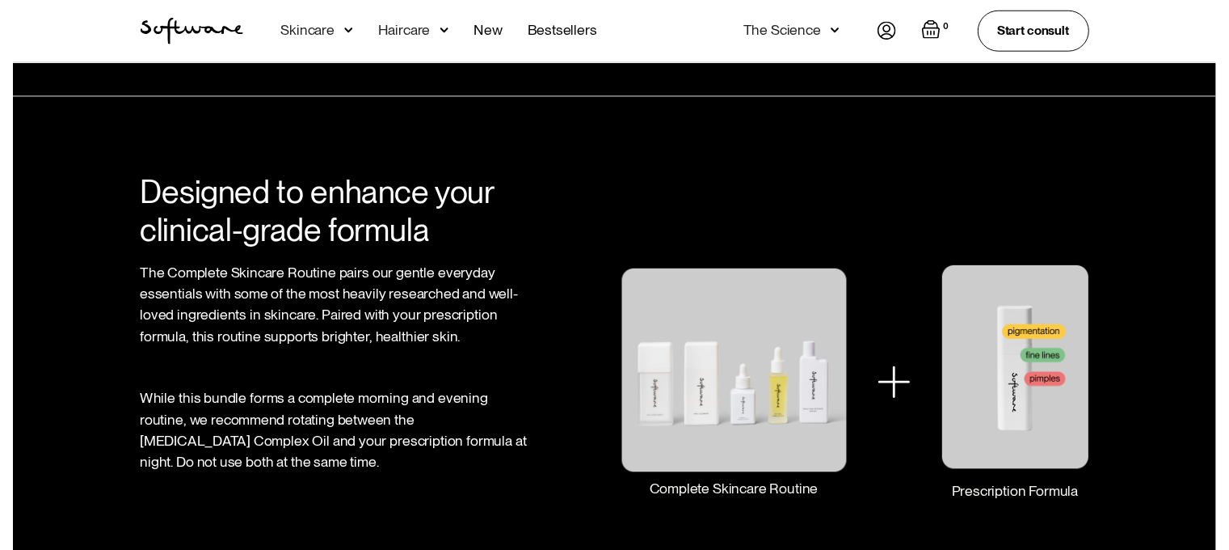
scroll to position [2506, 0]
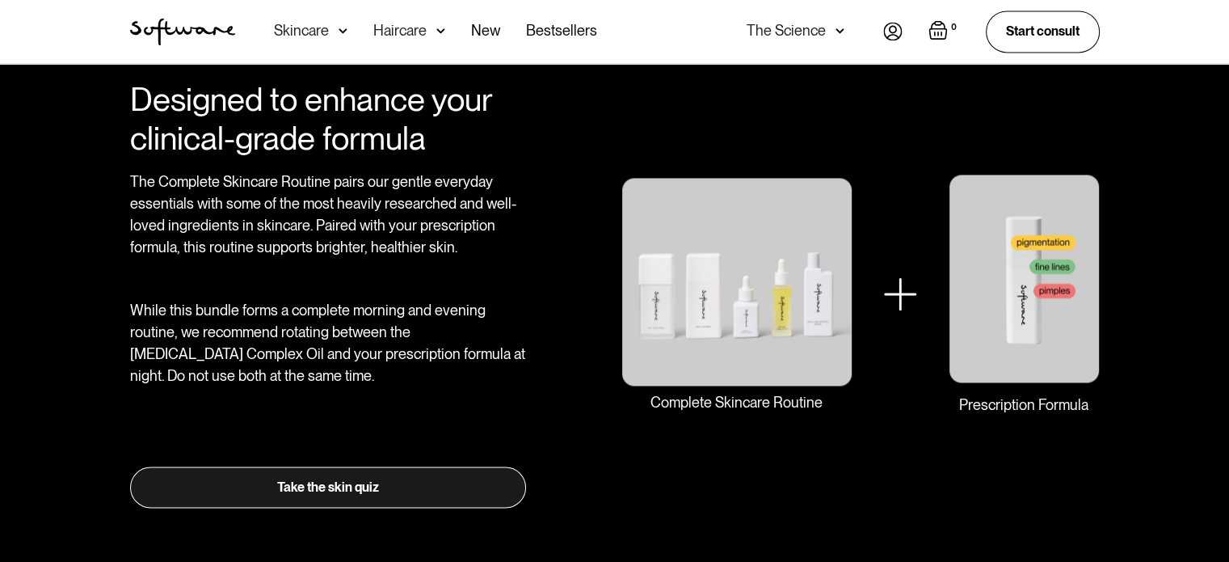
click at [427, 30] on div "Haircare" at bounding box center [409, 31] width 72 height 63
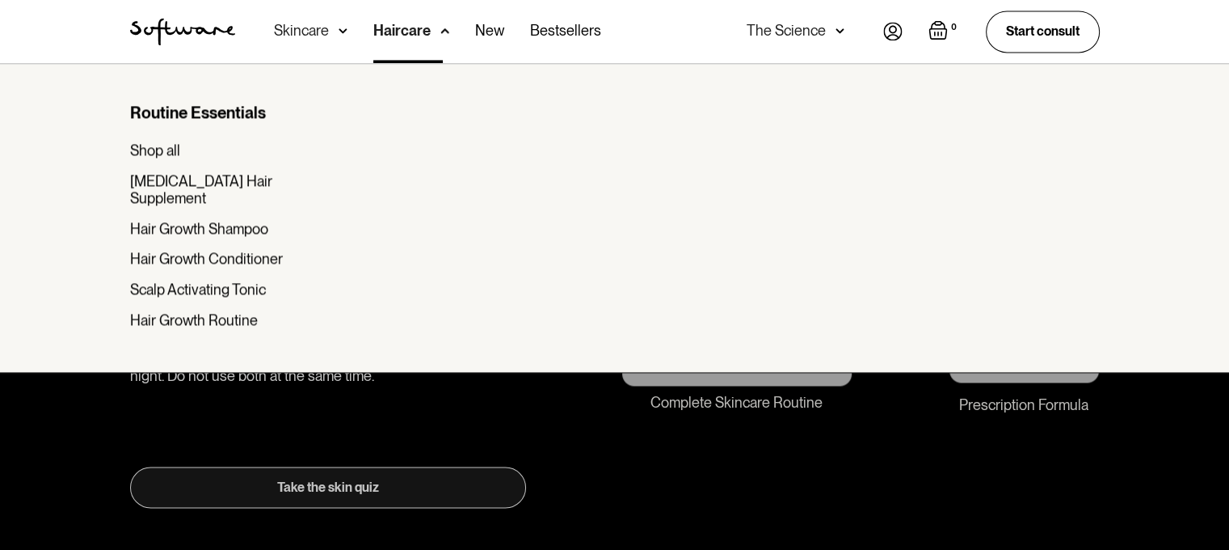
click at [329, 28] on div "Skincare" at bounding box center [311, 31] width 74 height 63
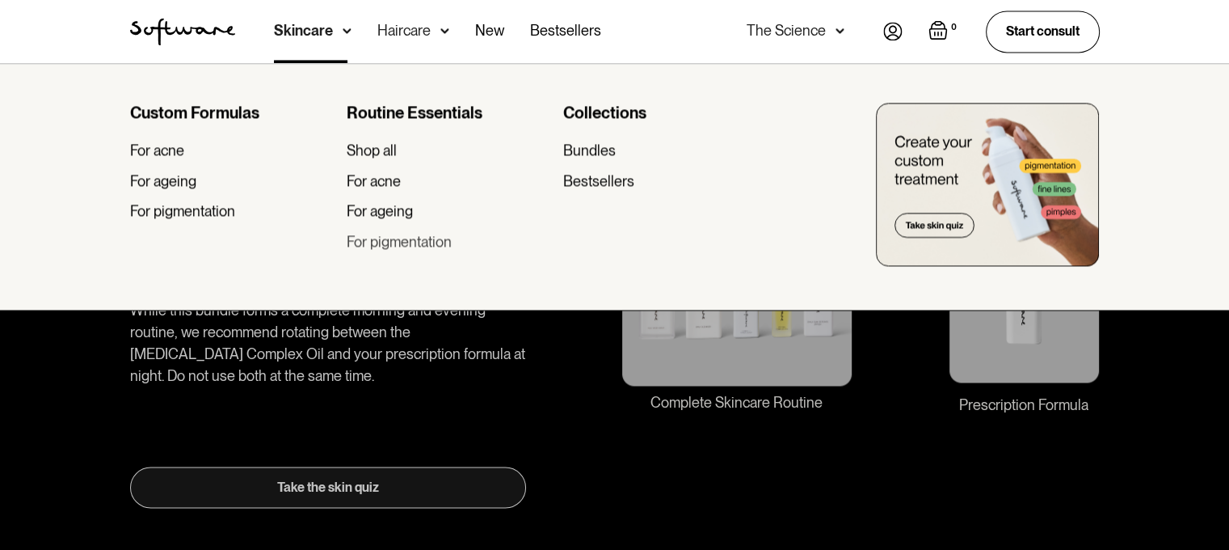
click at [440, 247] on div "For pigmentation" at bounding box center [399, 242] width 105 height 18
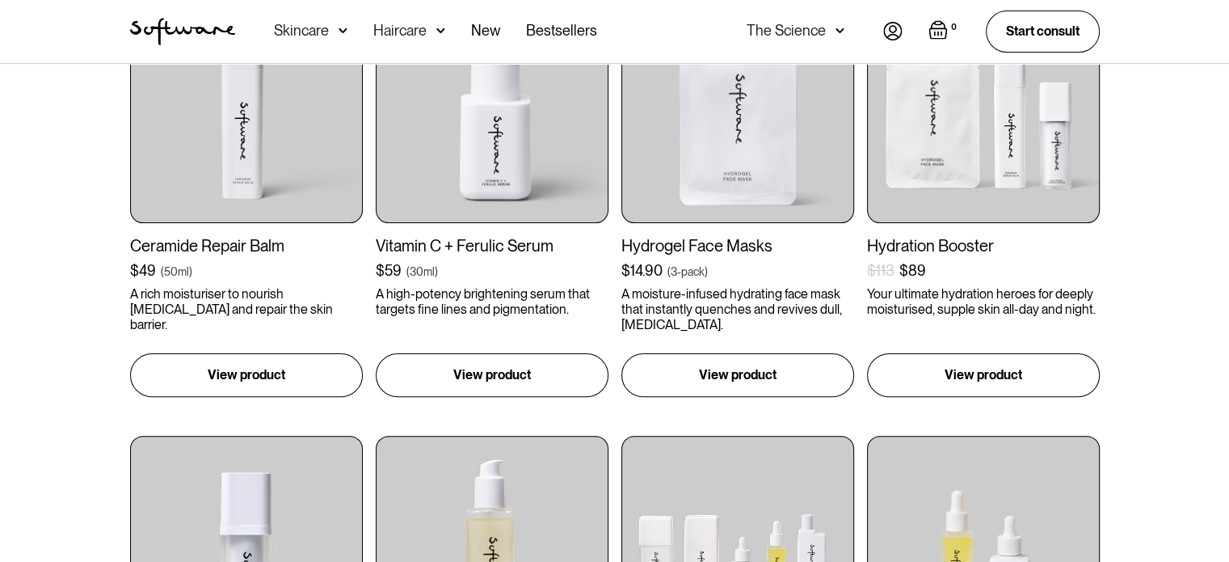
scroll to position [323, 0]
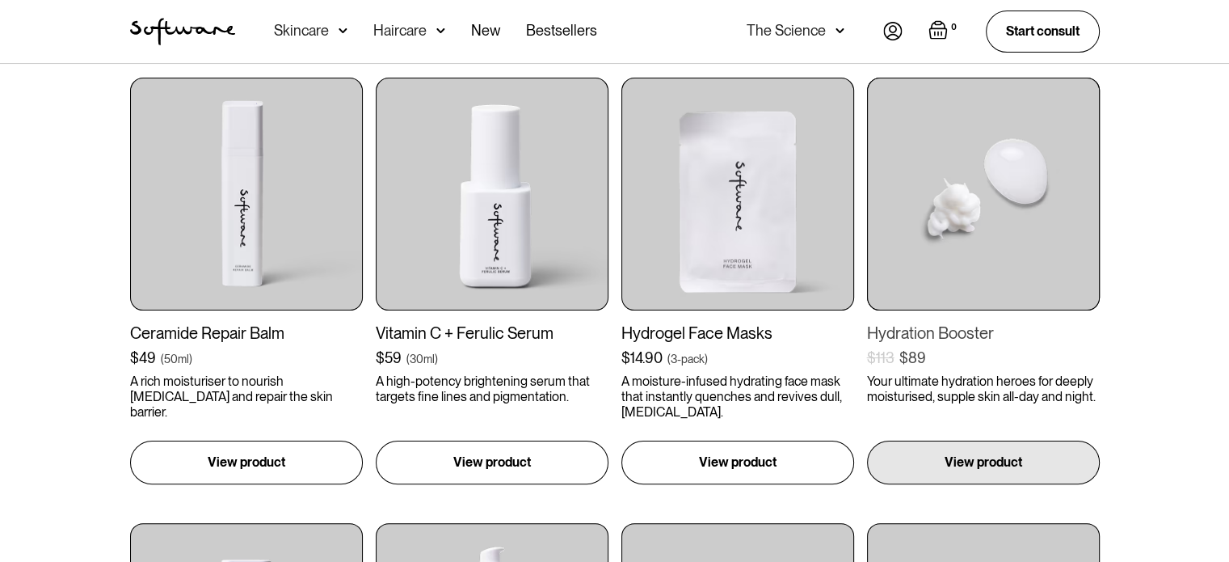
click at [921, 252] on img at bounding box center [983, 194] width 233 height 233
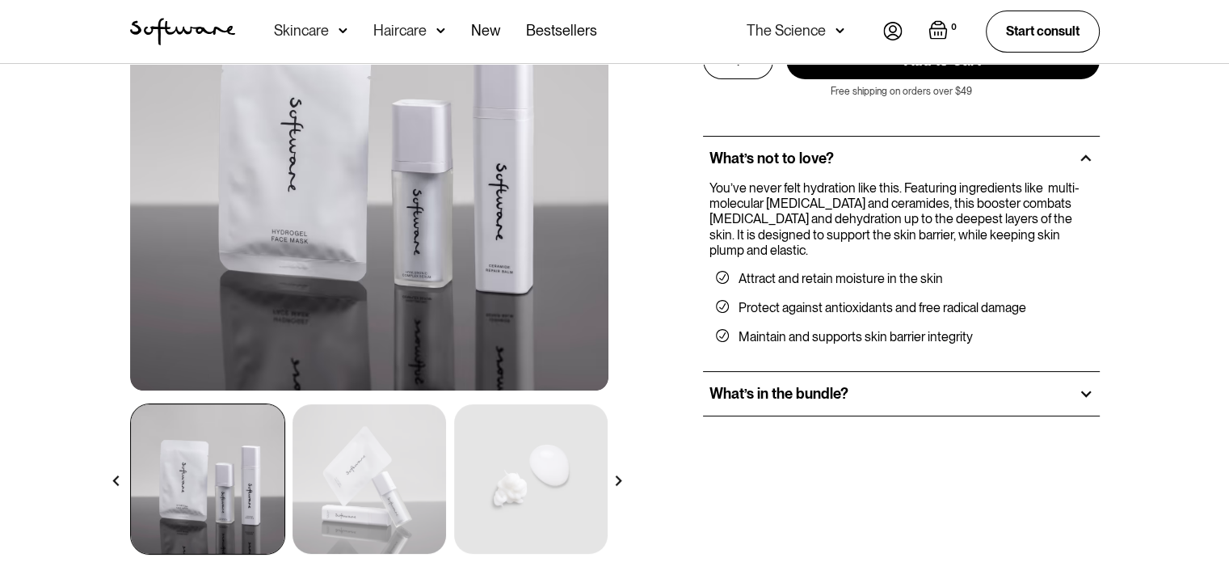
scroll to position [242, 0]
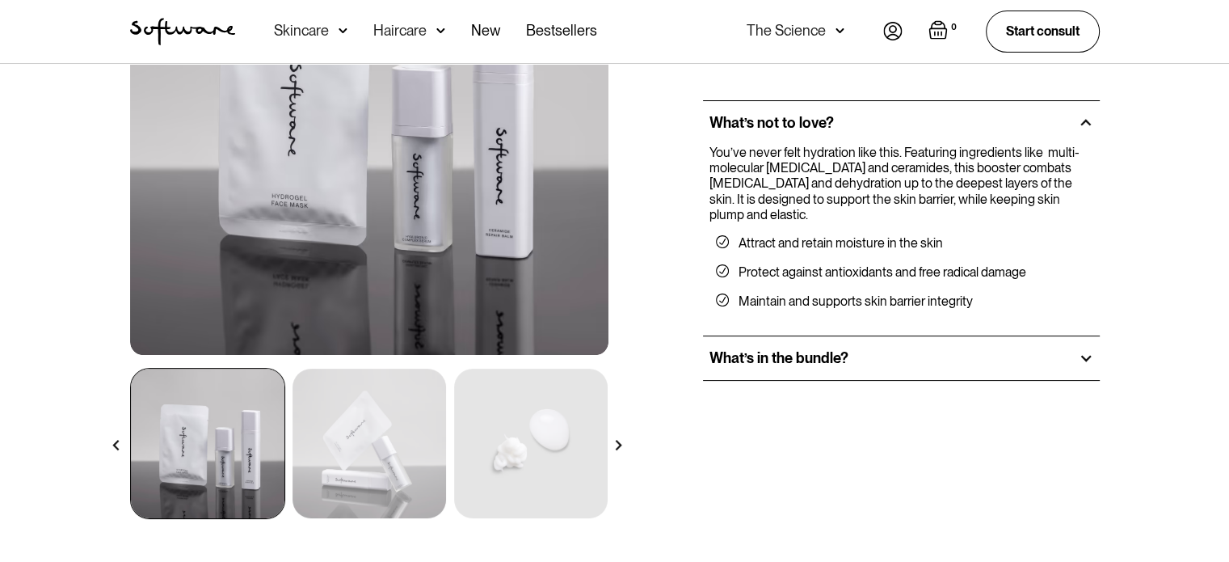
click at [738, 354] on h2 "What’s in the bundle?" at bounding box center [779, 358] width 139 height 18
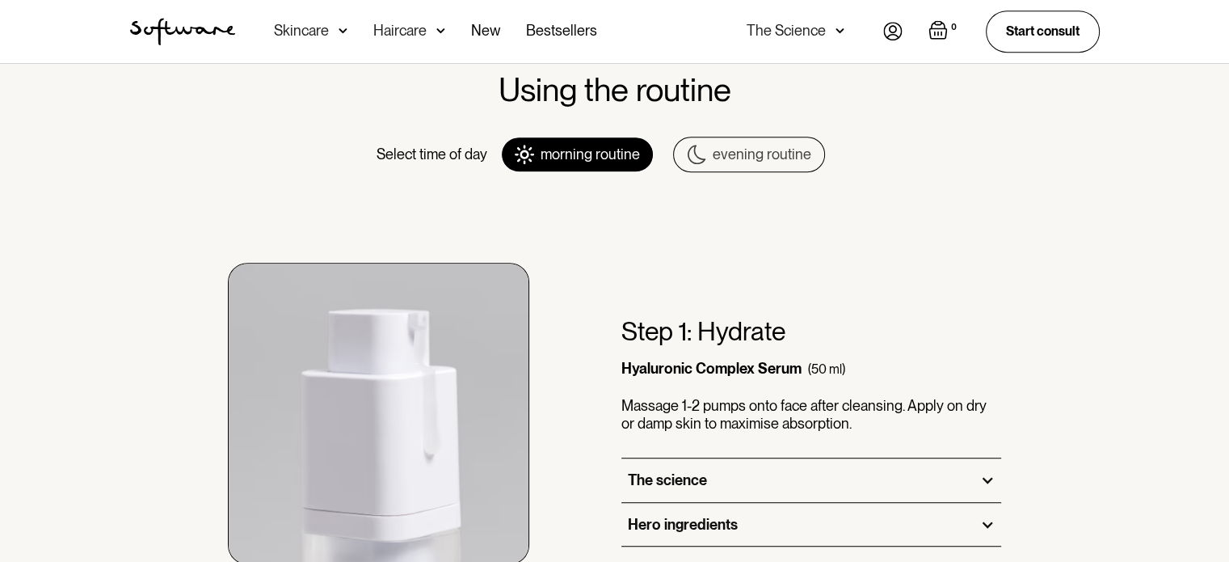
scroll to position [970, 0]
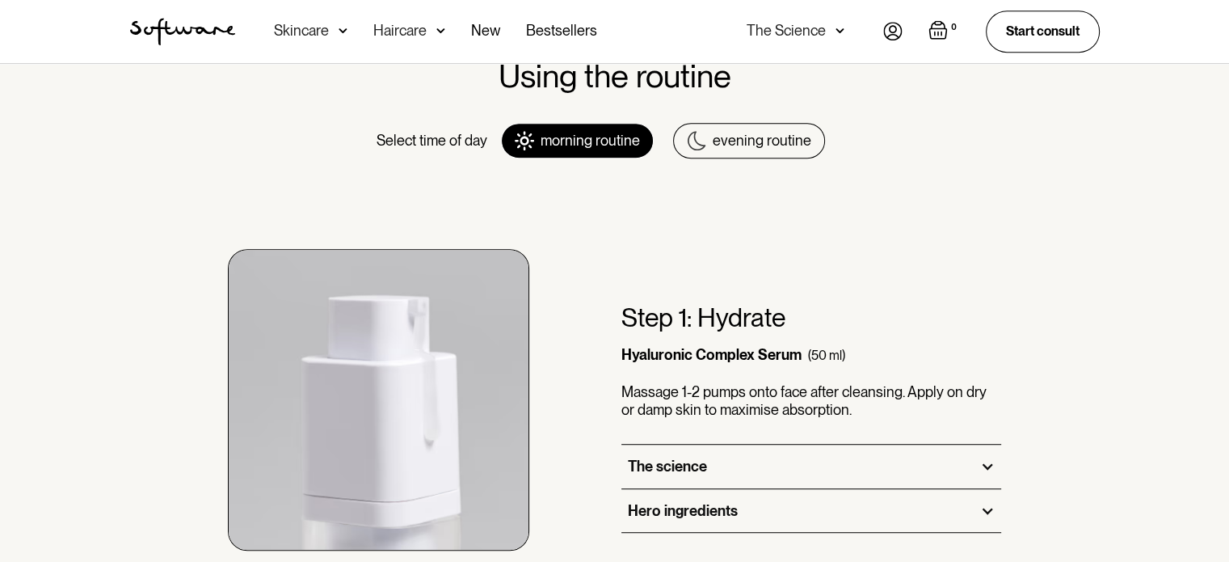
click at [747, 133] on div "evening routine" at bounding box center [762, 141] width 99 height 18
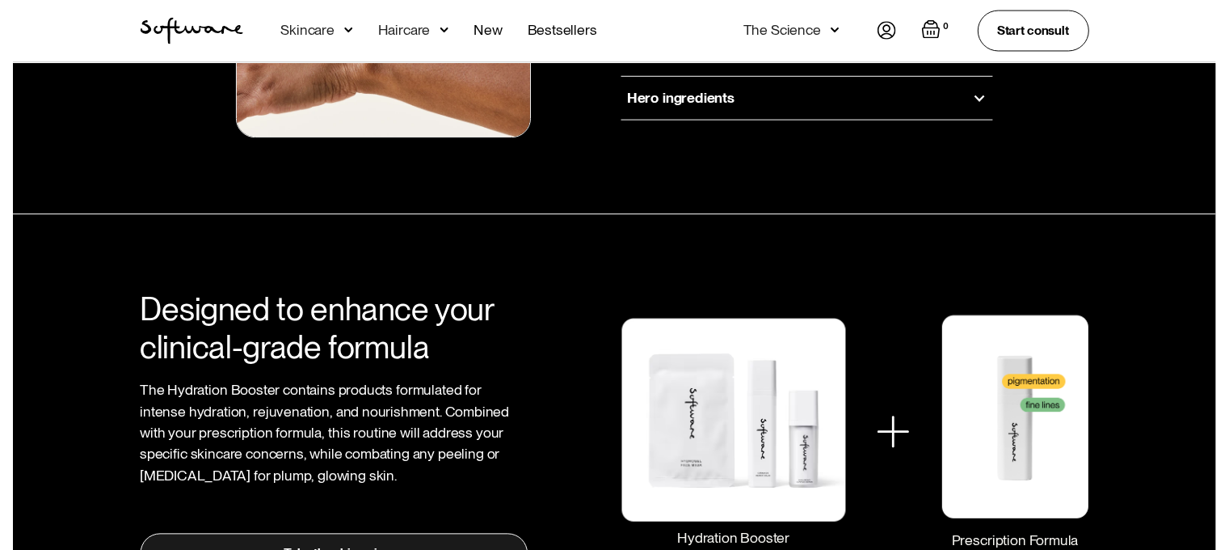
scroll to position [2263, 0]
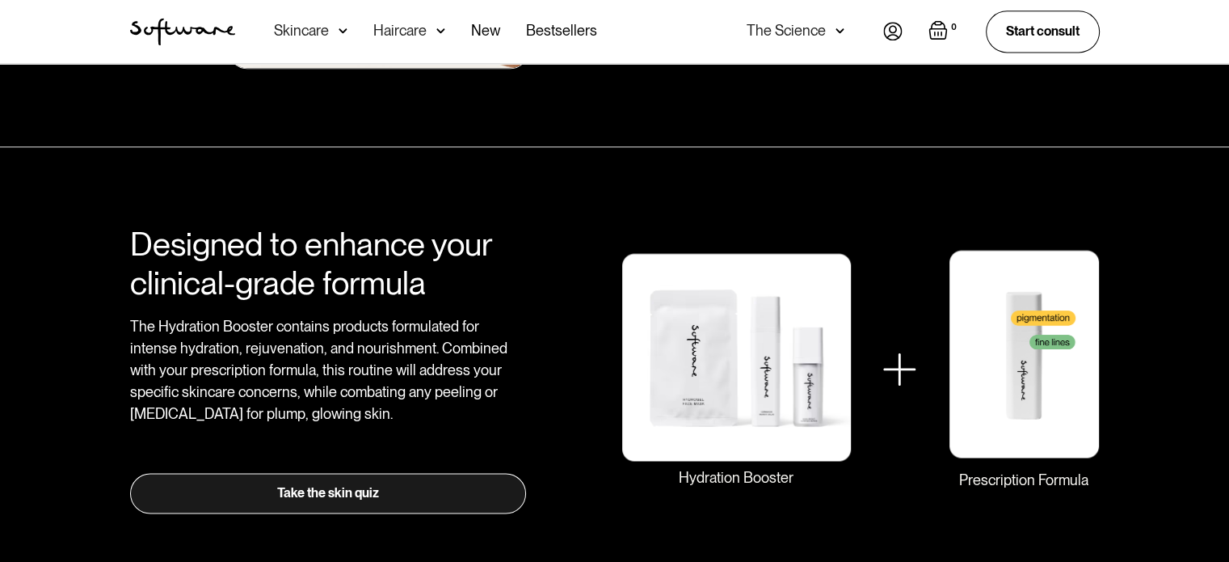
click at [438, 28] on img at bounding box center [440, 31] width 9 height 16
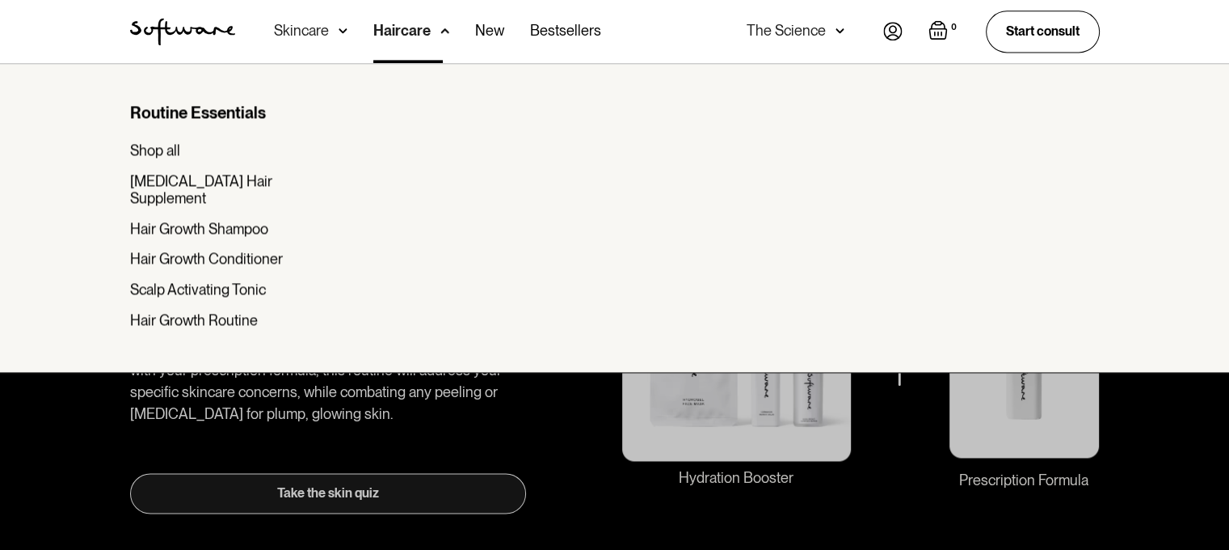
click at [346, 29] on div "Acne Ageing Pigmentation Everyday care Hair Loss Learn Skincare Custom Formulas…" at bounding box center [437, 31] width 327 height 63
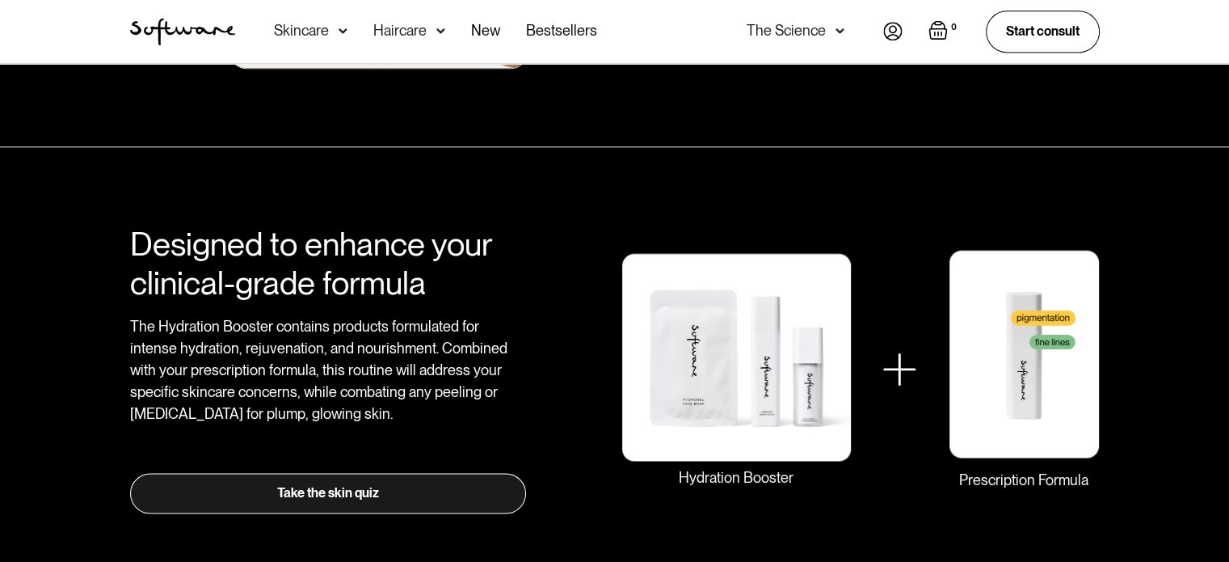
click at [339, 31] on img at bounding box center [343, 31] width 9 height 16
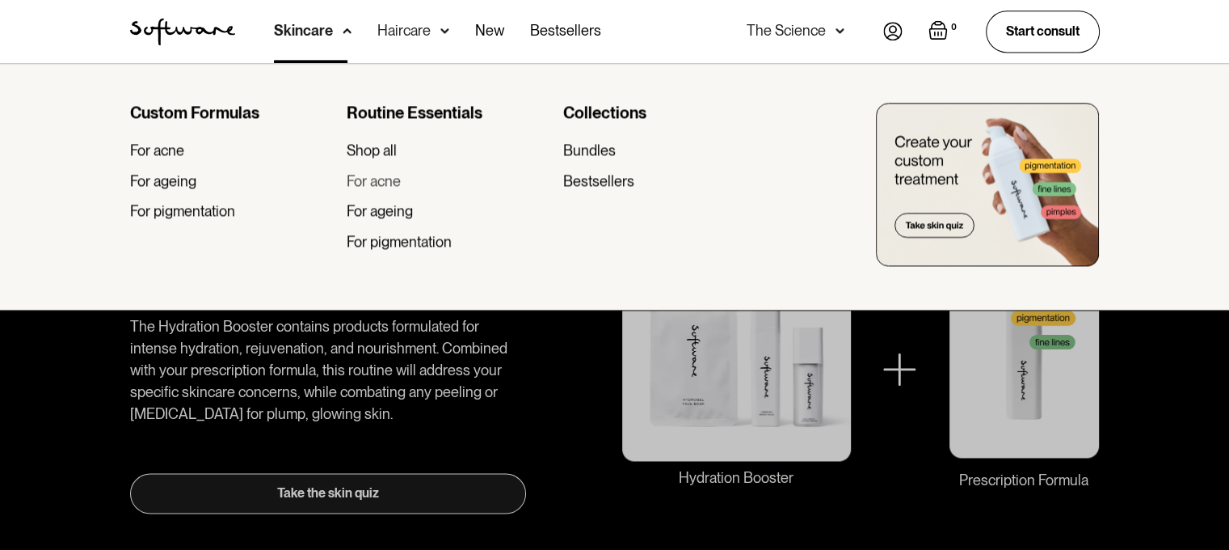
click at [374, 184] on div "For acne" at bounding box center [374, 181] width 54 height 18
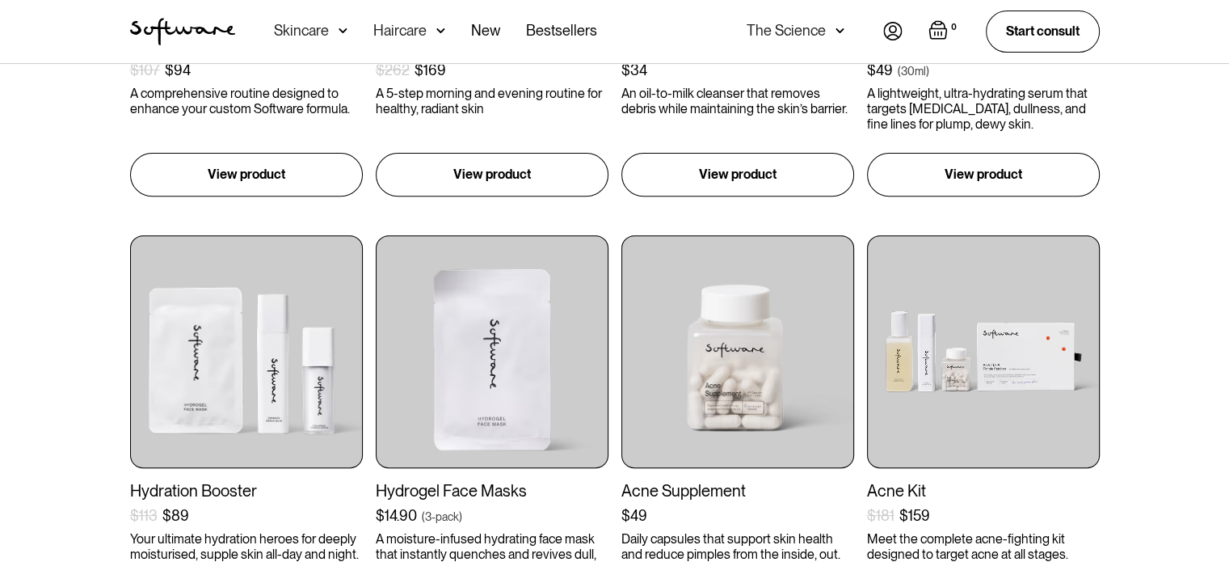
scroll to position [808, 0]
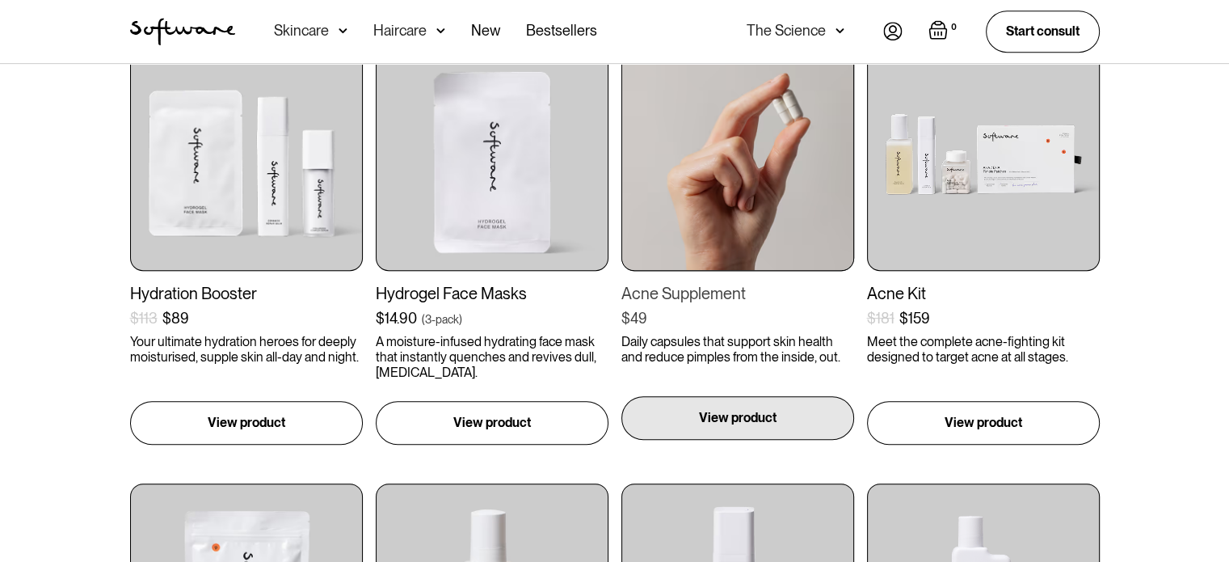
click at [707, 411] on p "View product" at bounding box center [738, 417] width 78 height 19
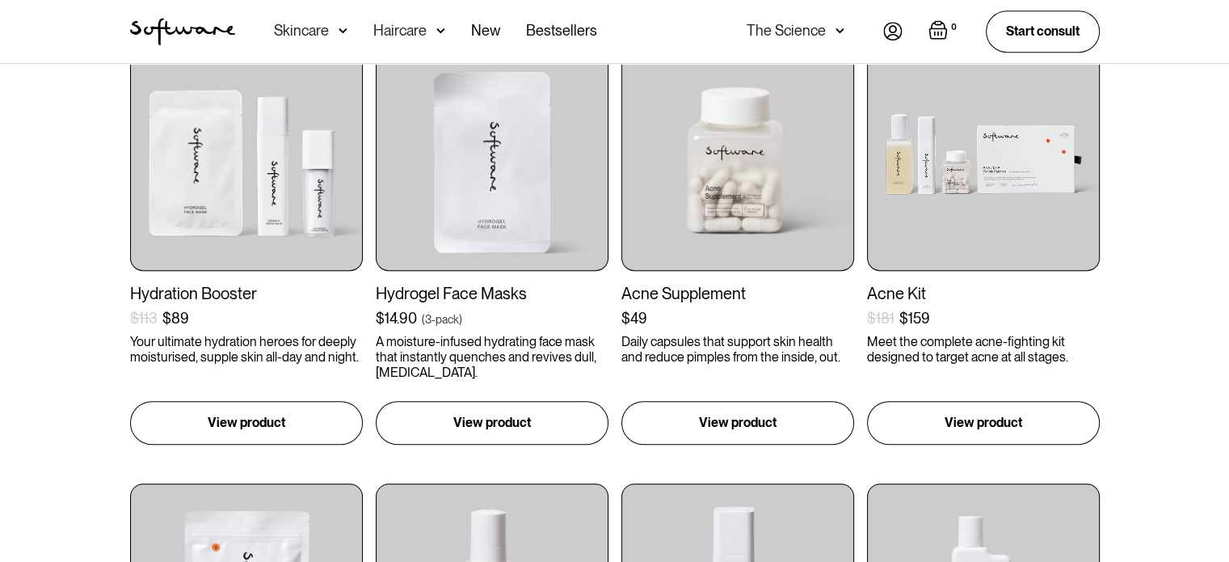
click at [74, 308] on div "Essential Skincare Routine $107 $94 ( ) A comprehensive routine designed to enh…" at bounding box center [614, 242] width 1229 height 1402
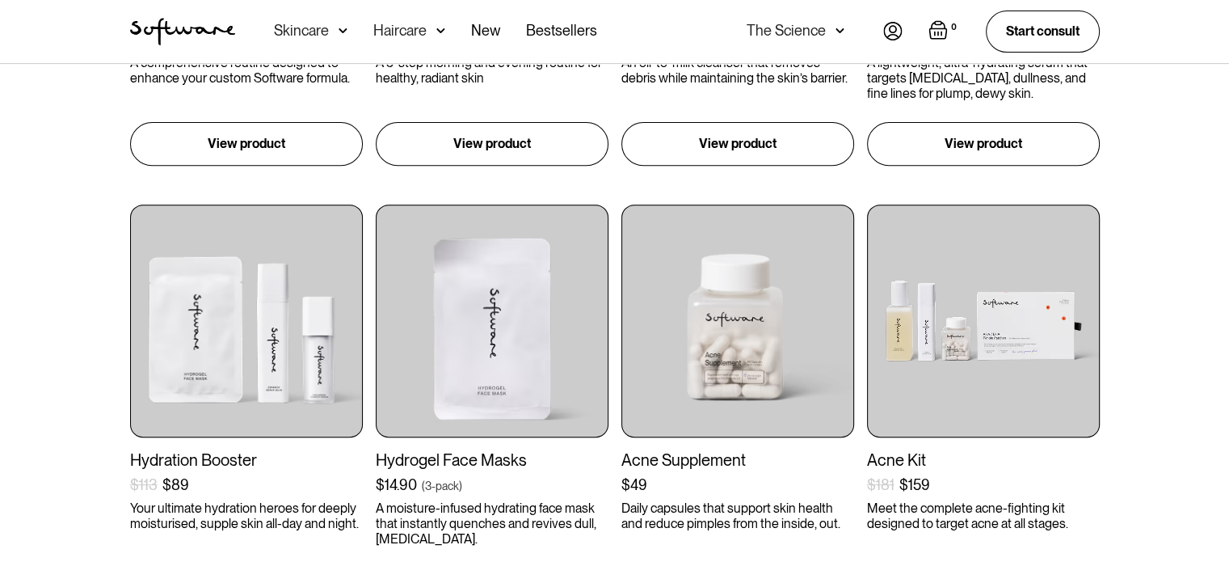
scroll to position [727, 0]
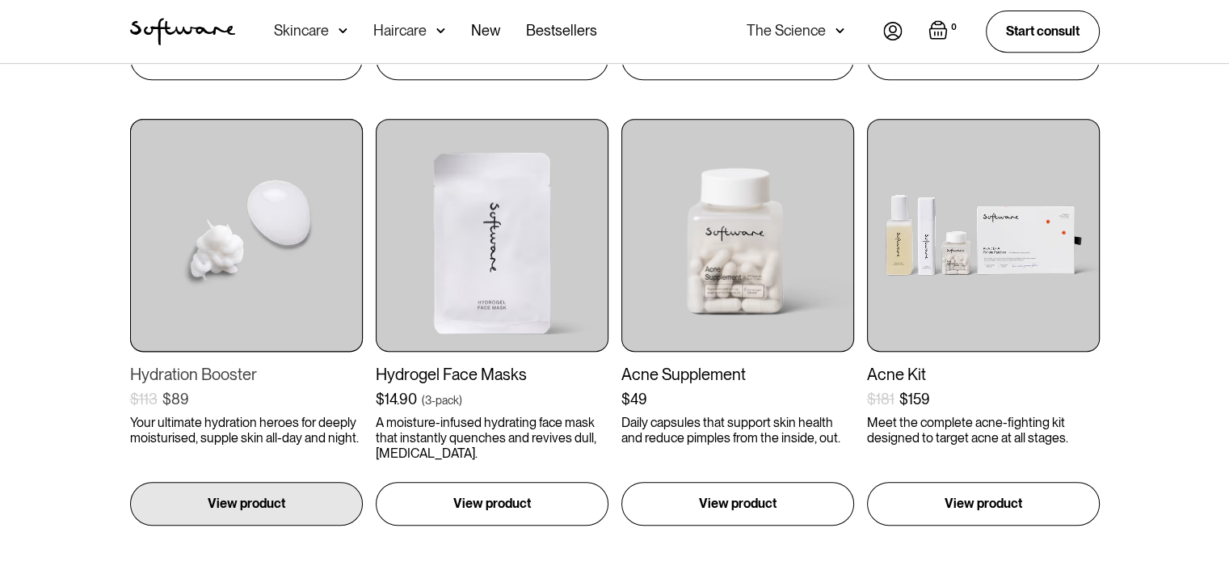
click at [238, 254] on img at bounding box center [246, 235] width 233 height 233
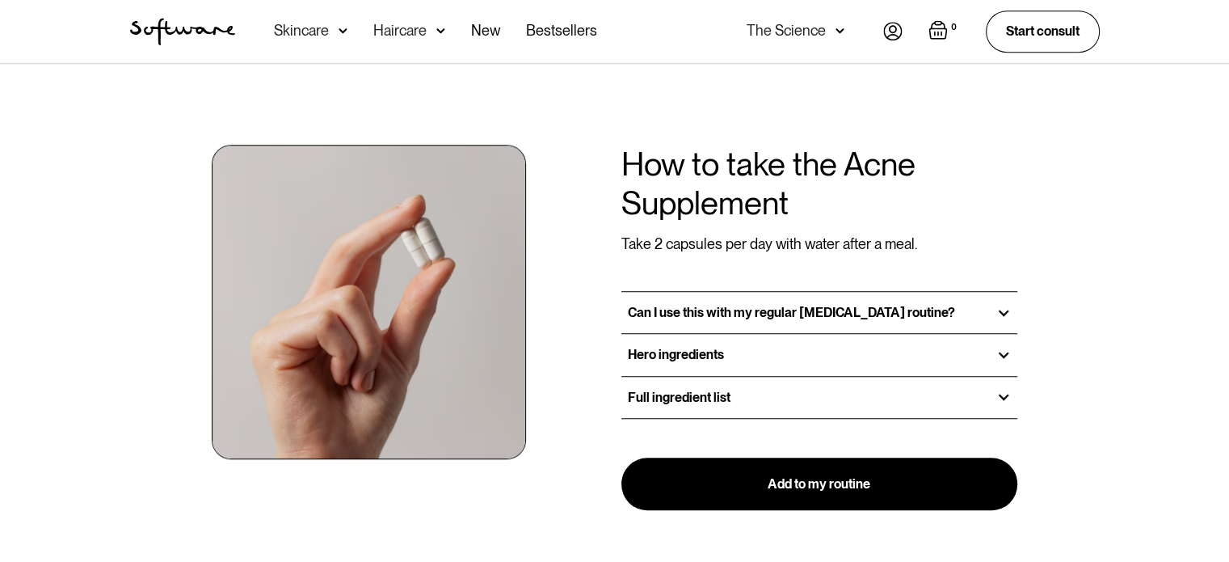
scroll to position [1212, 0]
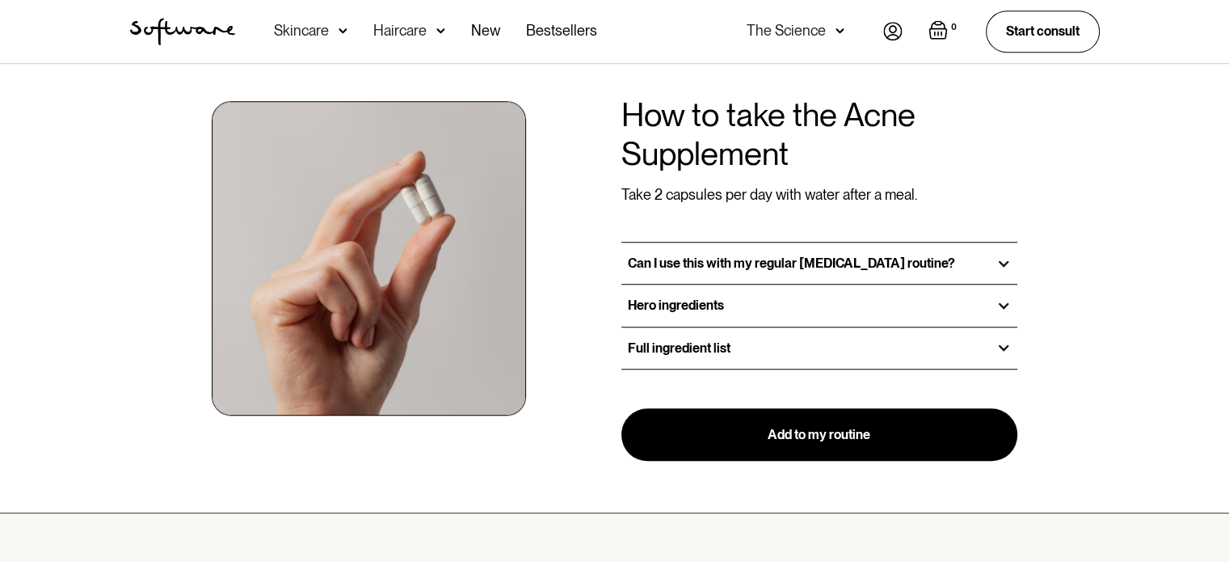
click at [705, 316] on div "Hero ingredients" at bounding box center [820, 305] width 397 height 41
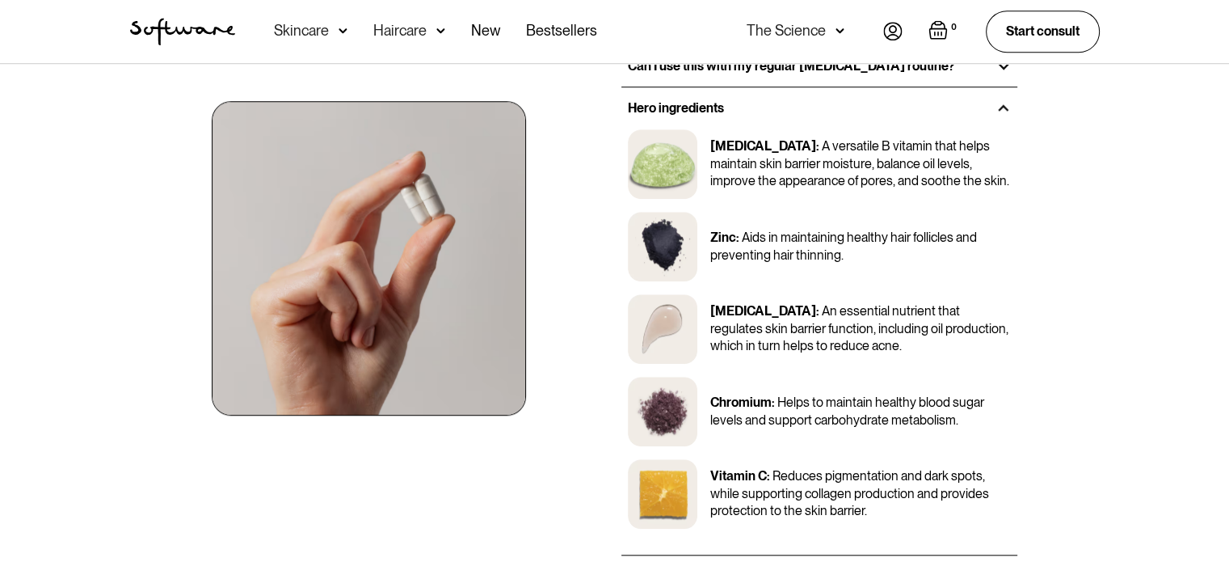
scroll to position [1455, 0]
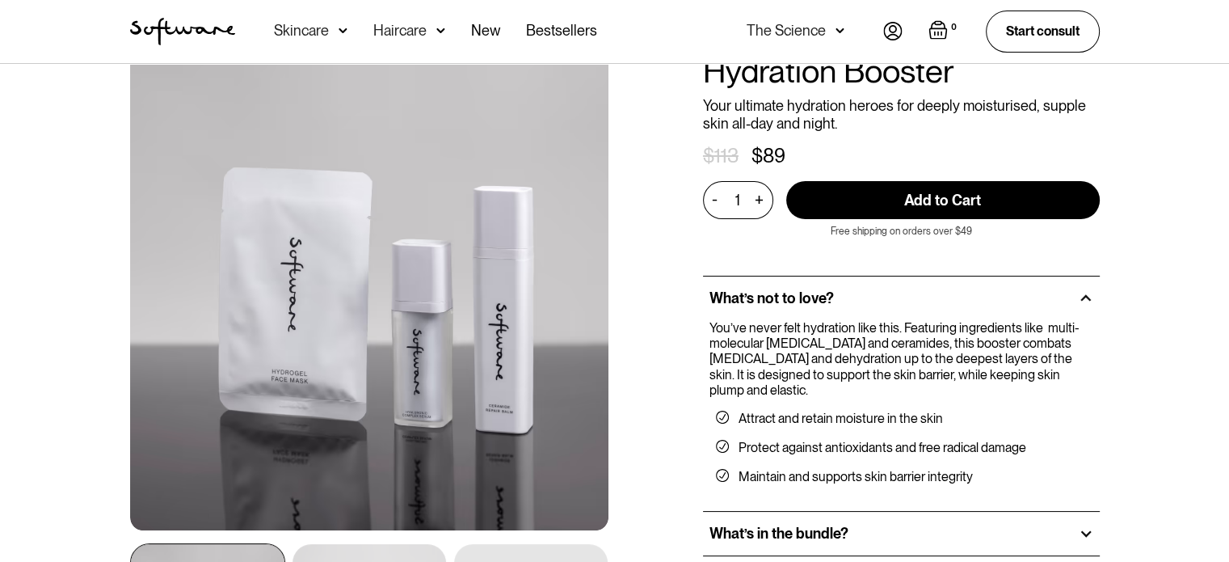
scroll to position [323, 0]
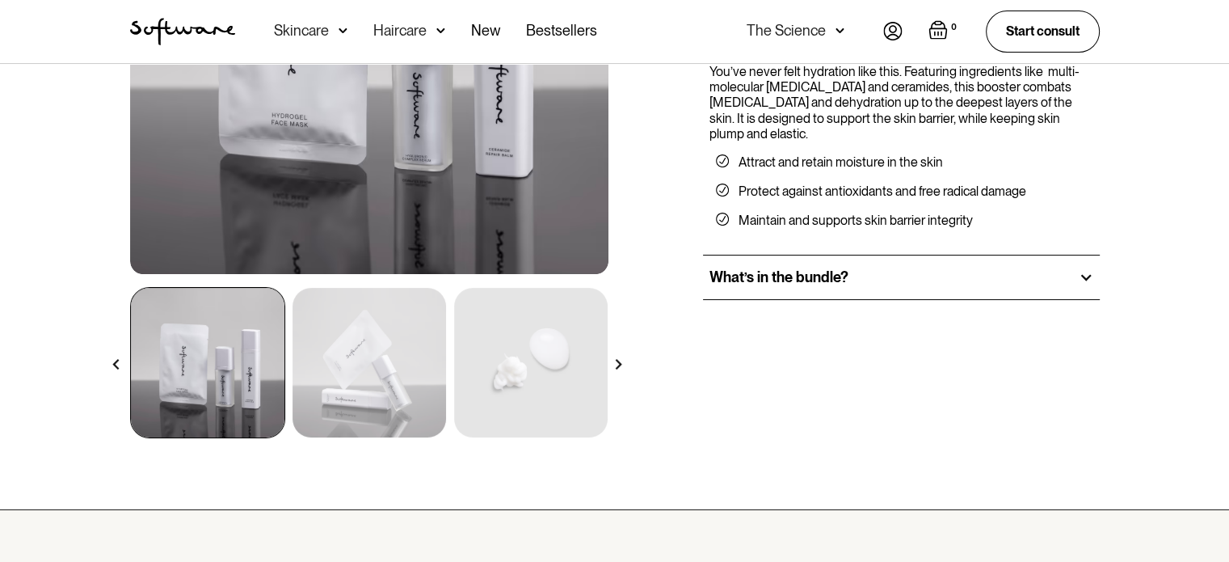
click at [778, 290] on div "What’s in the bundle?" at bounding box center [901, 277] width 397 height 44
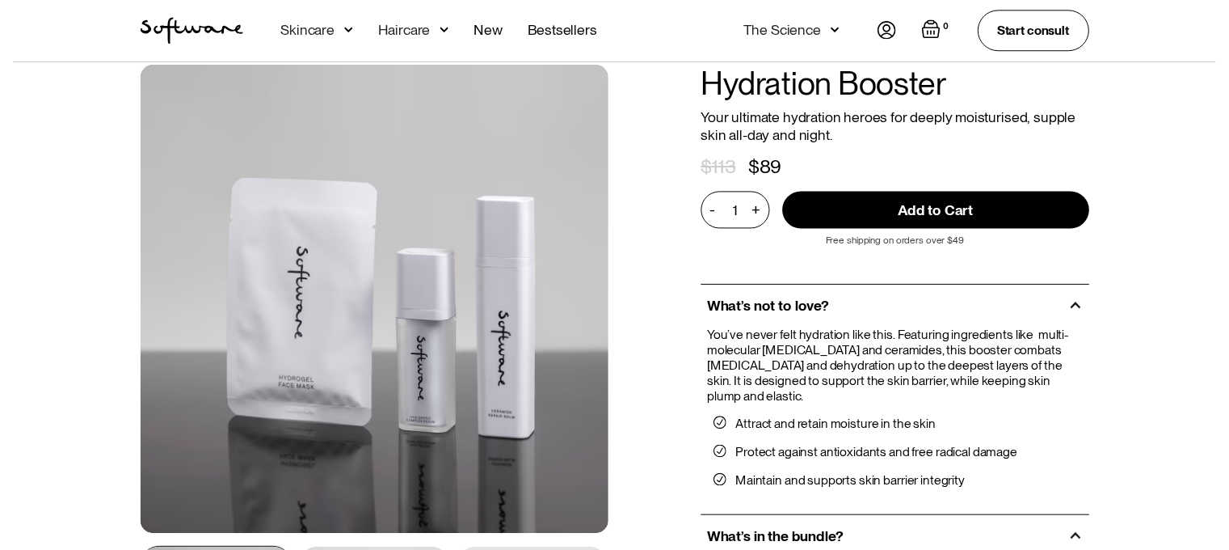
scroll to position [81, 0]
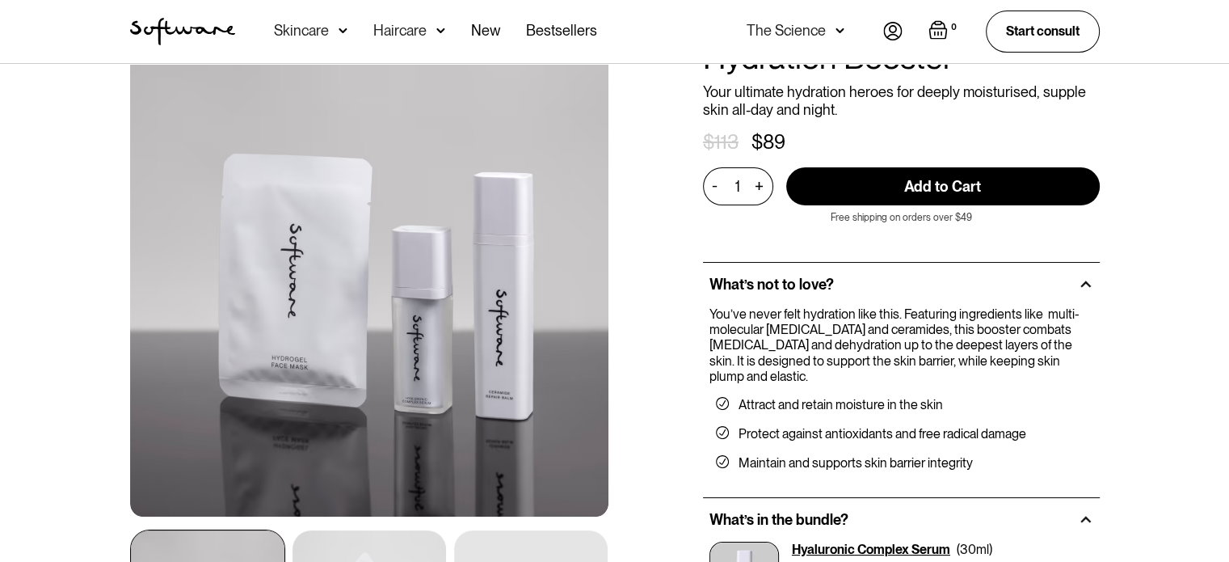
click at [340, 27] on img at bounding box center [343, 31] width 9 height 16
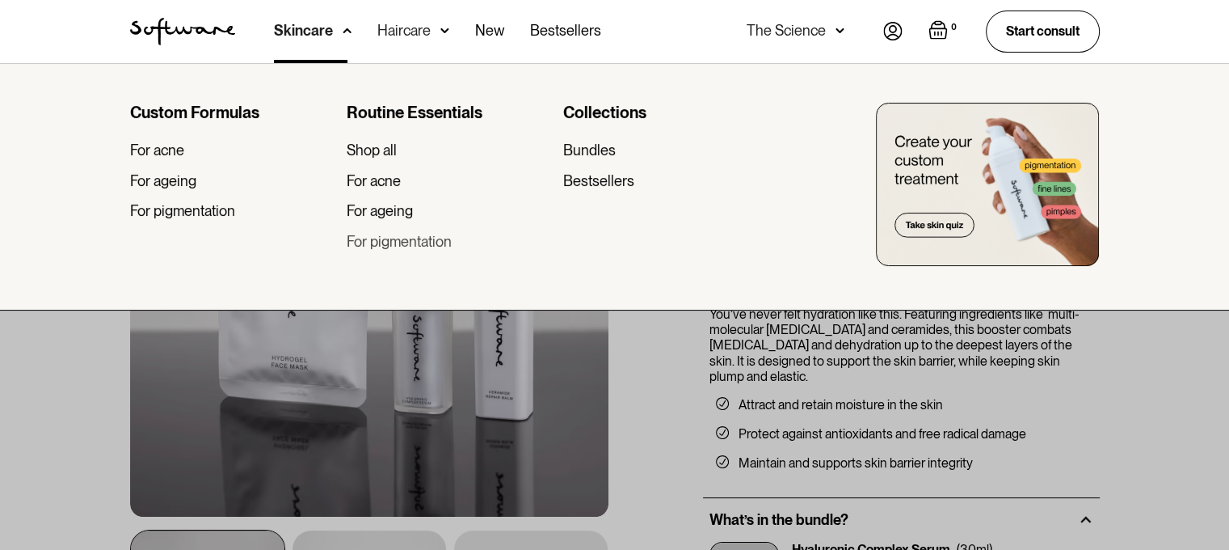
click at [426, 244] on div "For pigmentation" at bounding box center [399, 242] width 105 height 18
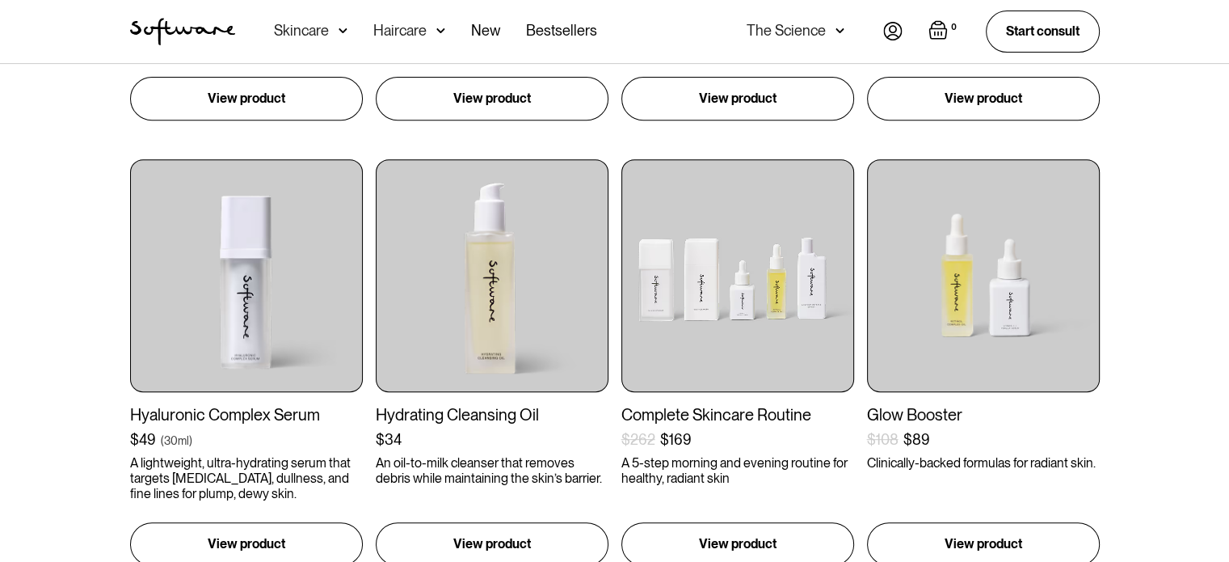
scroll to position [727, 0]
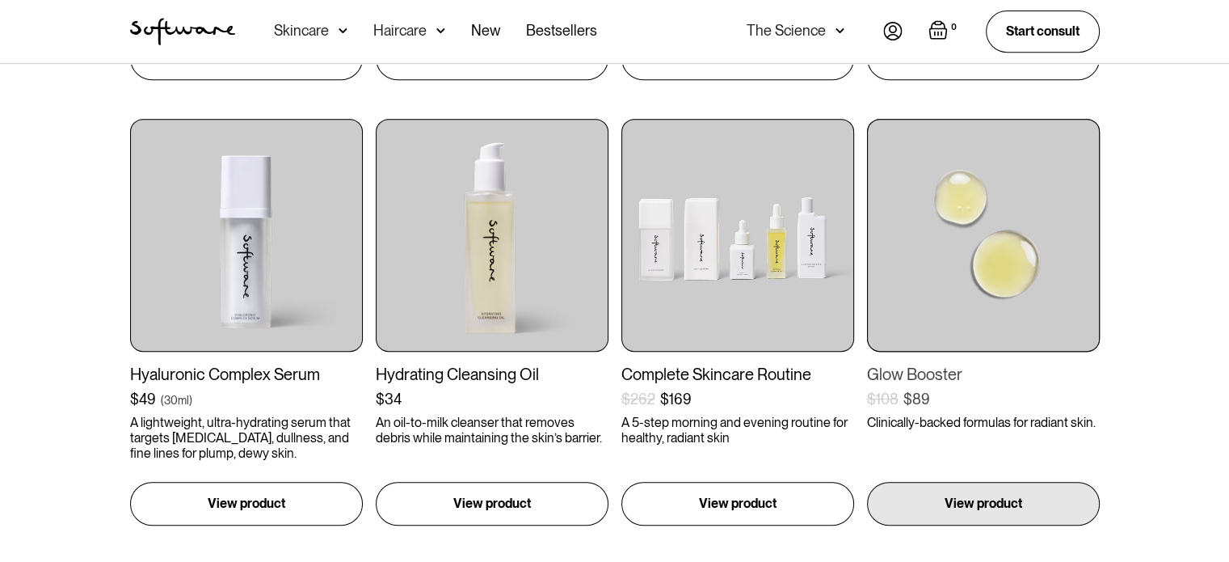
click at [999, 267] on img at bounding box center [983, 235] width 233 height 233
click at [967, 500] on p "View product" at bounding box center [984, 498] width 78 height 19
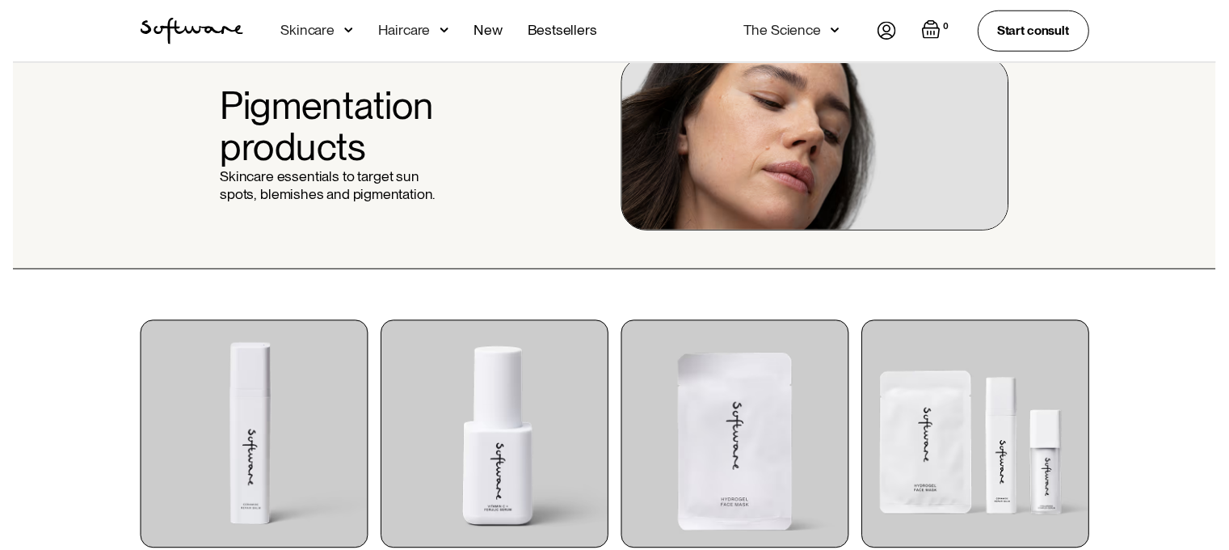
scroll to position [0, 0]
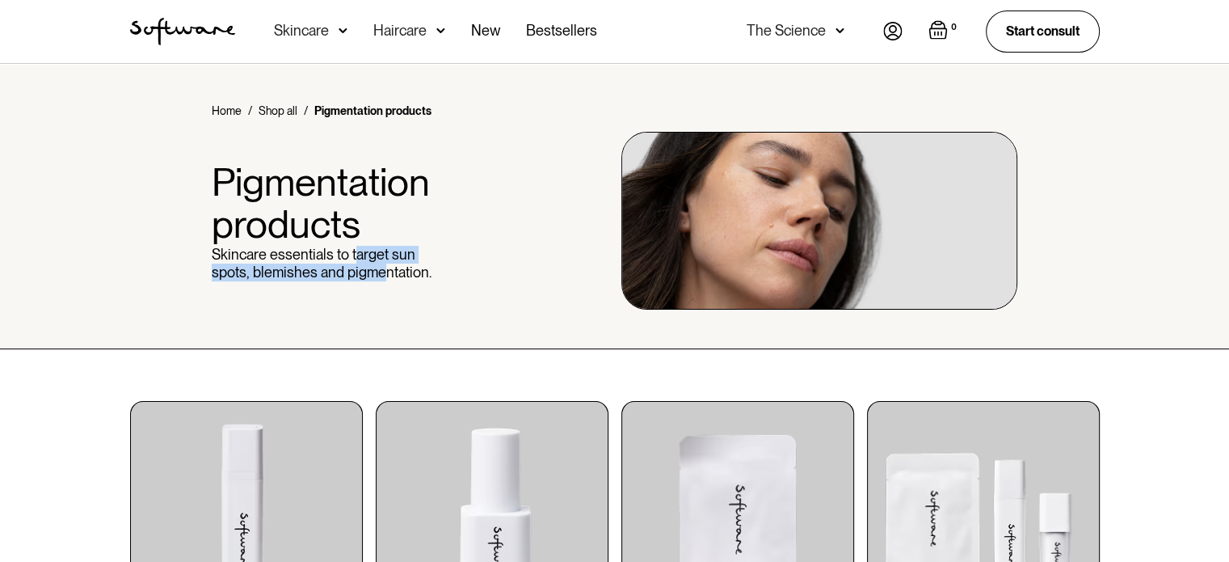
drag, startPoint x: 352, startPoint y: 259, endPoint x: 392, endPoint y: 266, distance: 40.9
click at [392, 266] on p "Skincare essentials to target sun spots, blemishes and pigmentation." at bounding box center [328, 263] width 233 height 35
click at [330, 25] on div "Skincare" at bounding box center [311, 31] width 74 height 63
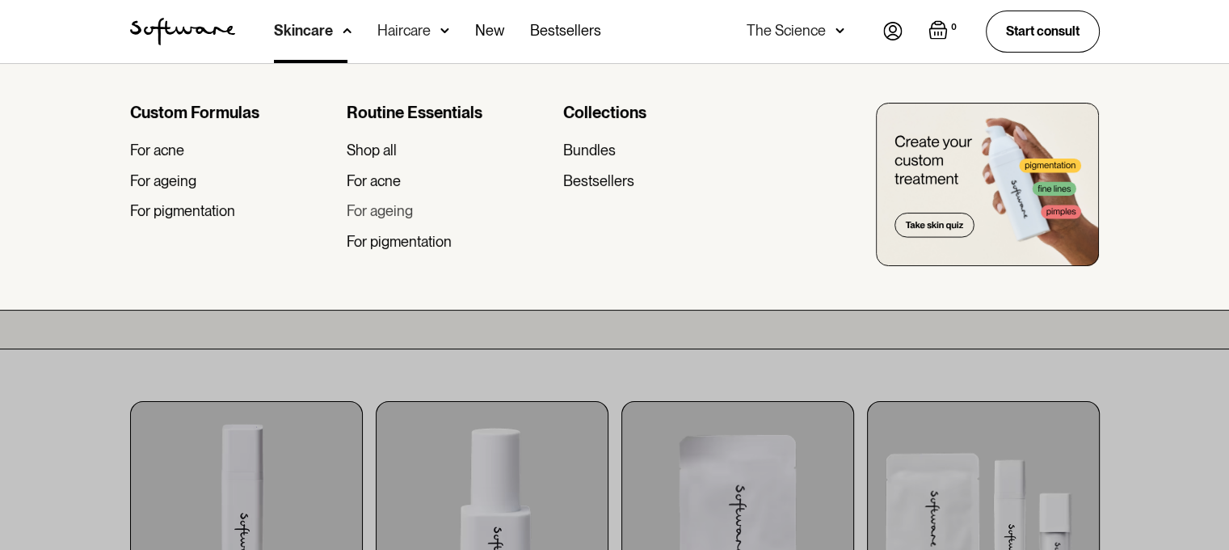
click at [380, 214] on div "For ageing" at bounding box center [380, 211] width 66 height 18
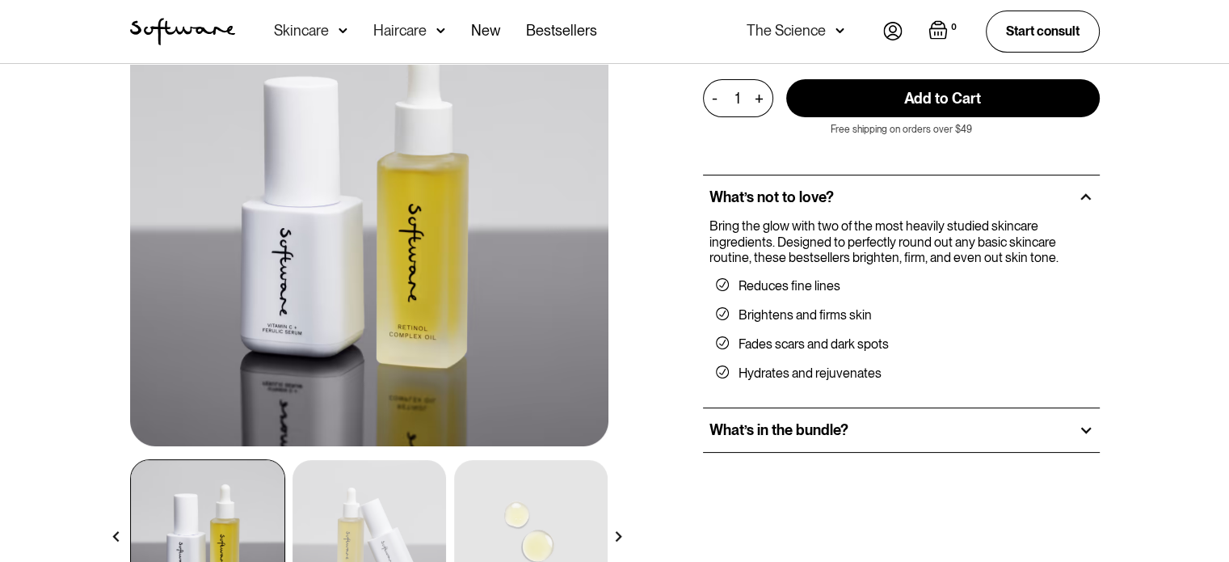
scroll to position [242, 0]
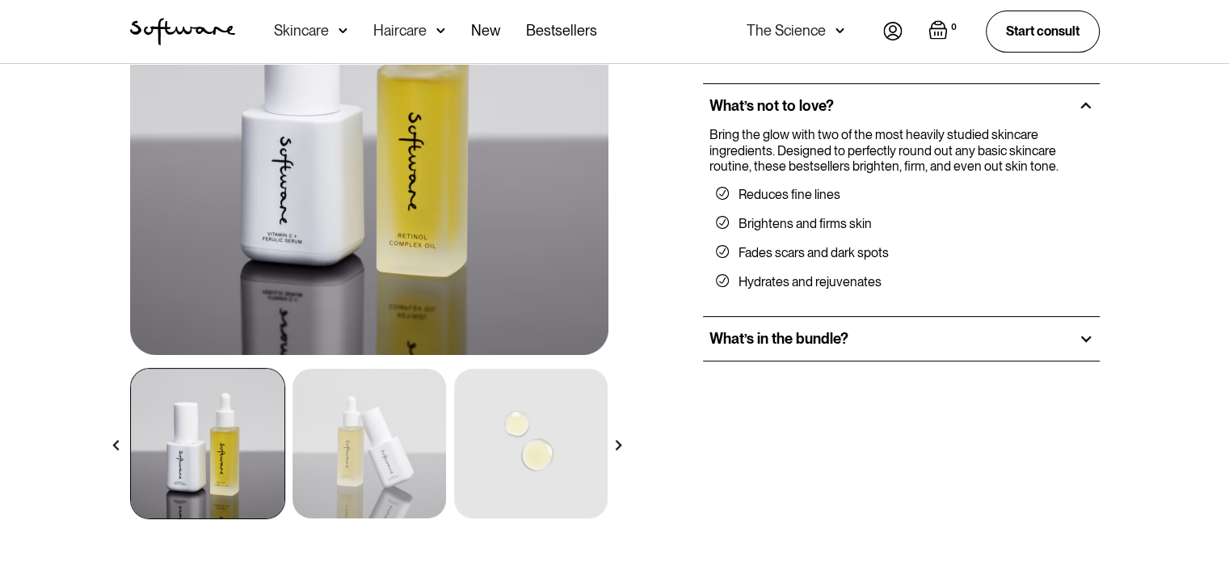
click at [795, 338] on h2 "What’s in the bundle?" at bounding box center [779, 339] width 139 height 18
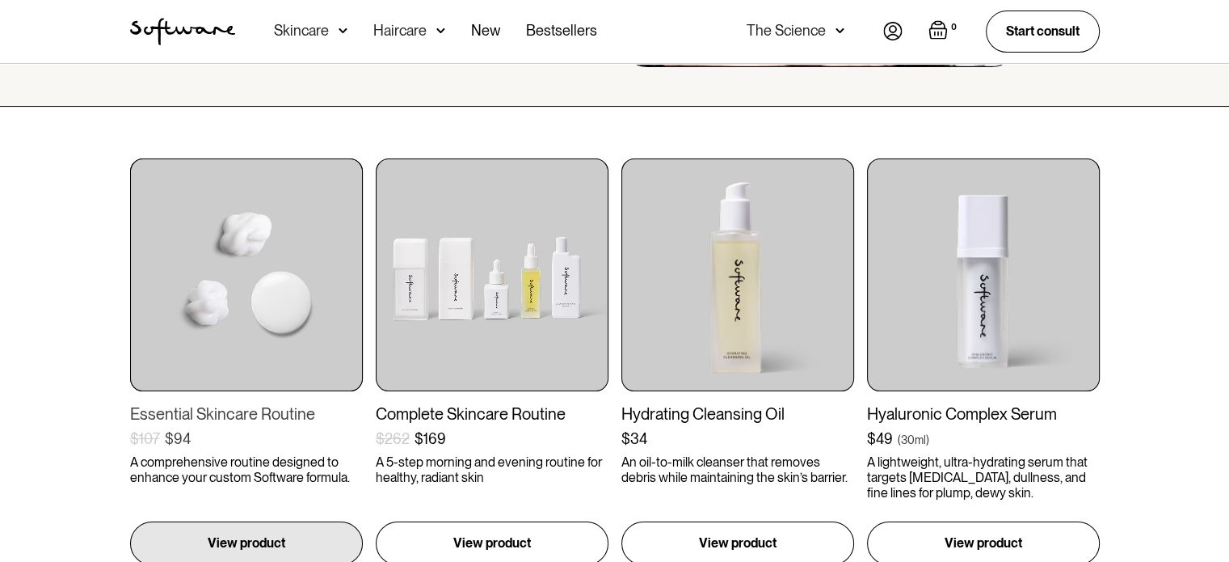
click at [157, 411] on div "Essential Skincare Routine" at bounding box center [246, 413] width 233 height 19
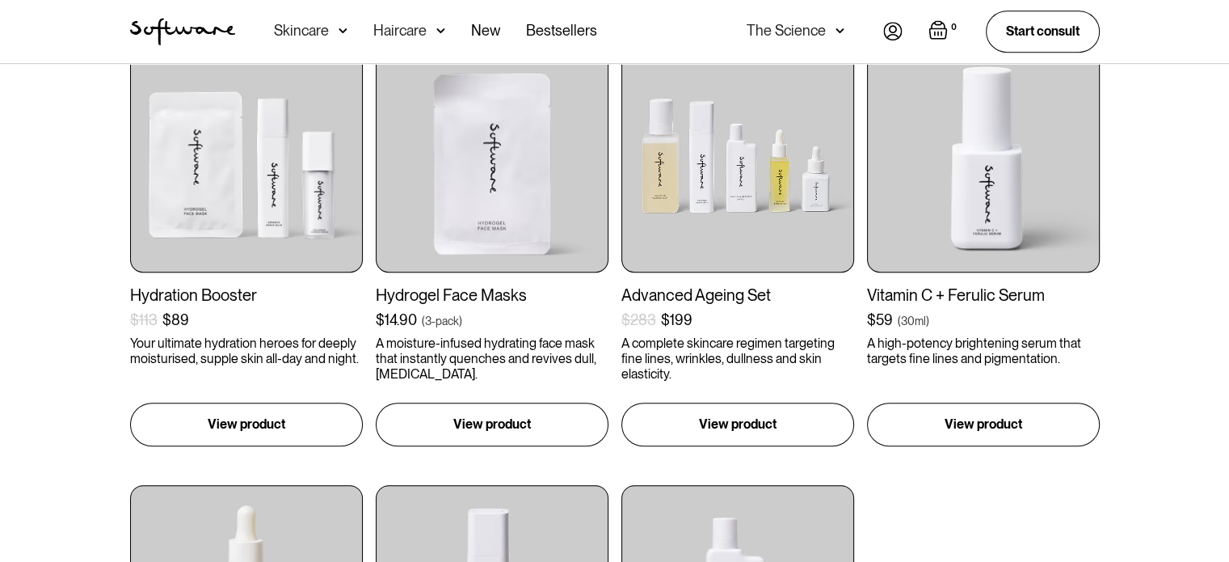
scroll to position [808, 0]
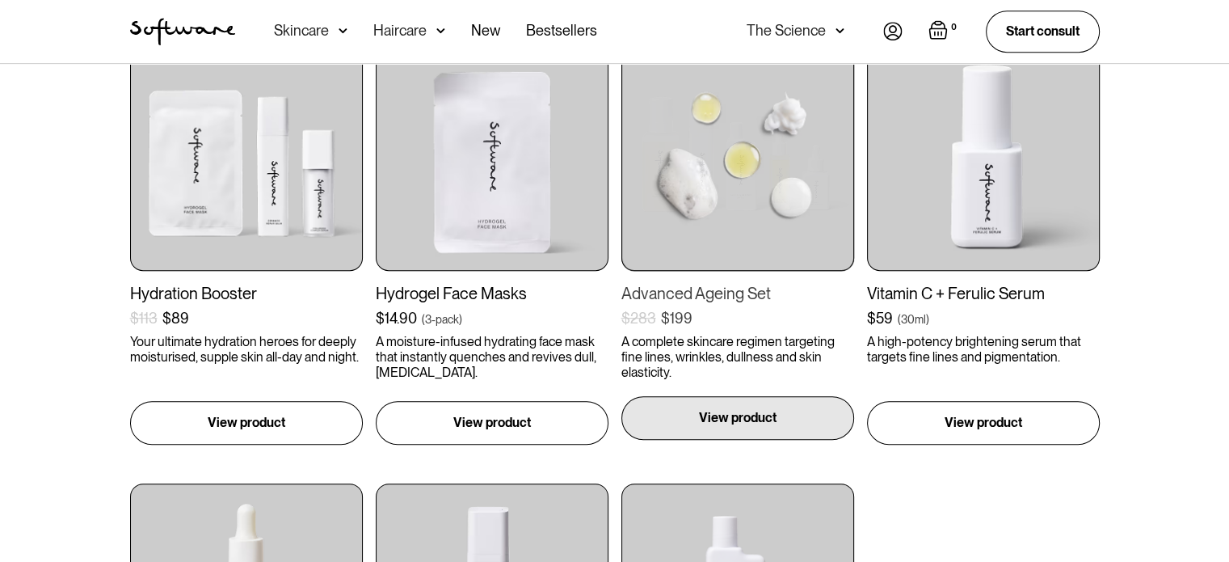
click at [736, 428] on div "View product" at bounding box center [738, 418] width 233 height 44
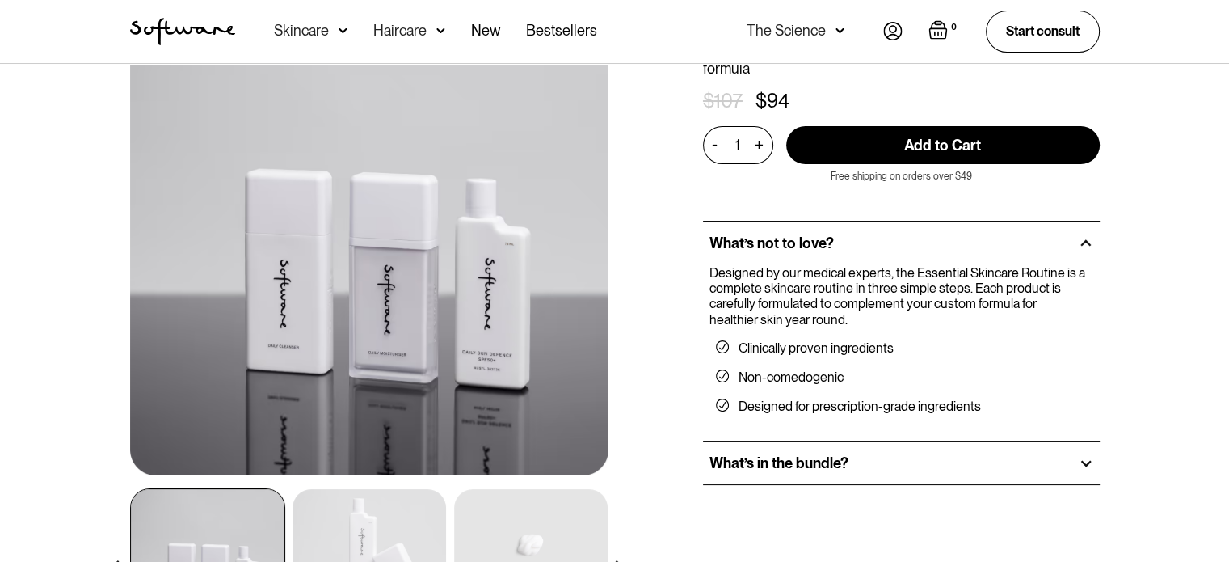
scroll to position [323, 0]
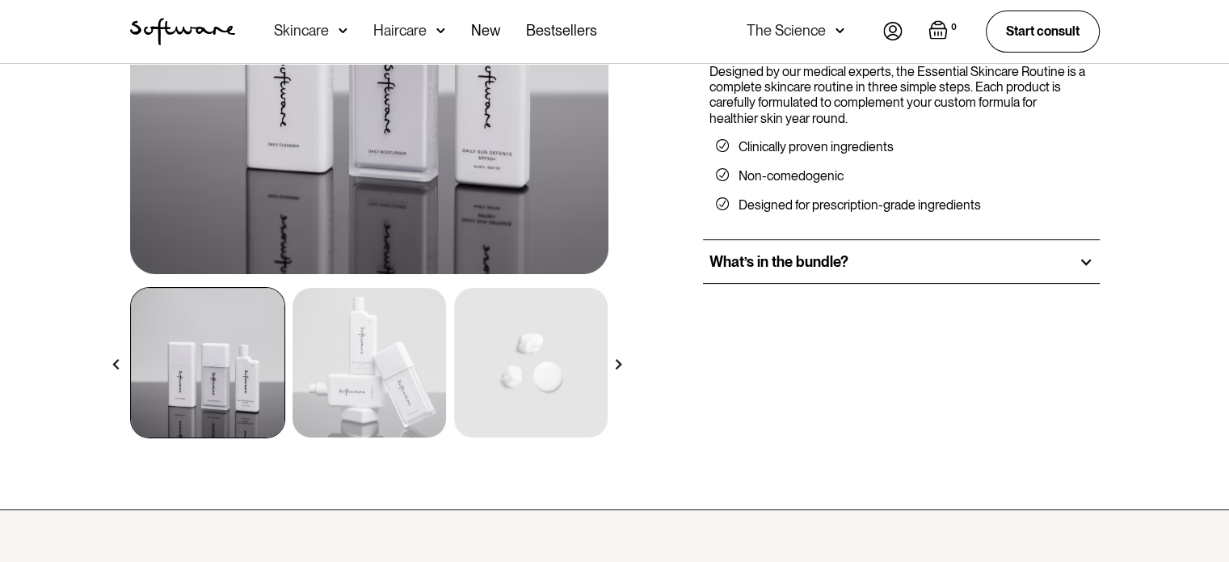
click at [811, 264] on h2 "What’s in the bundle?" at bounding box center [779, 262] width 139 height 18
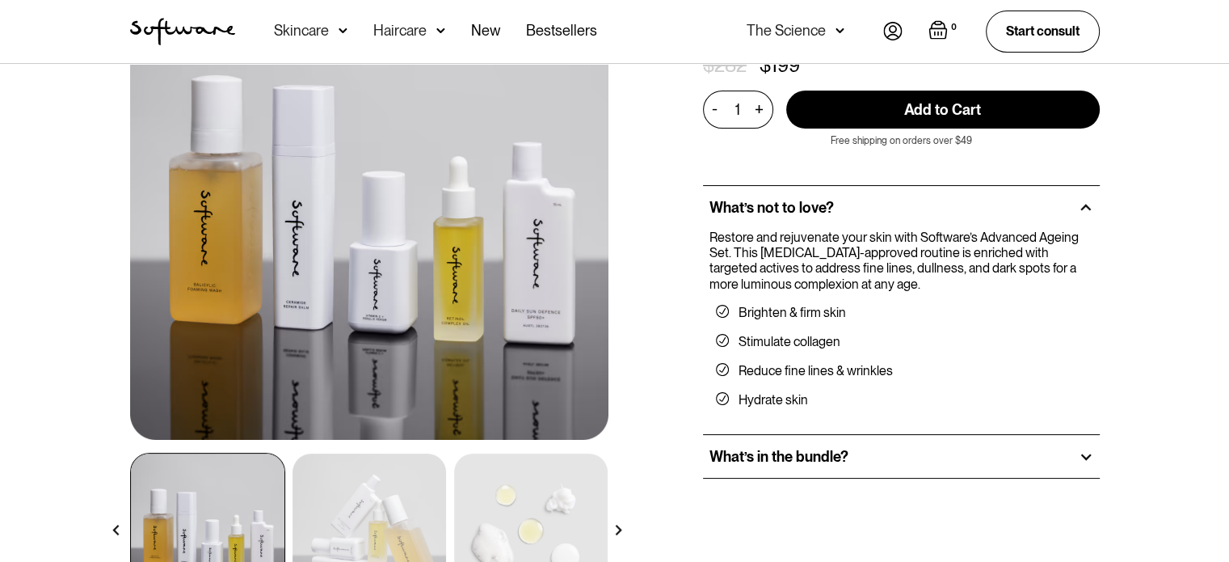
scroll to position [404, 0]
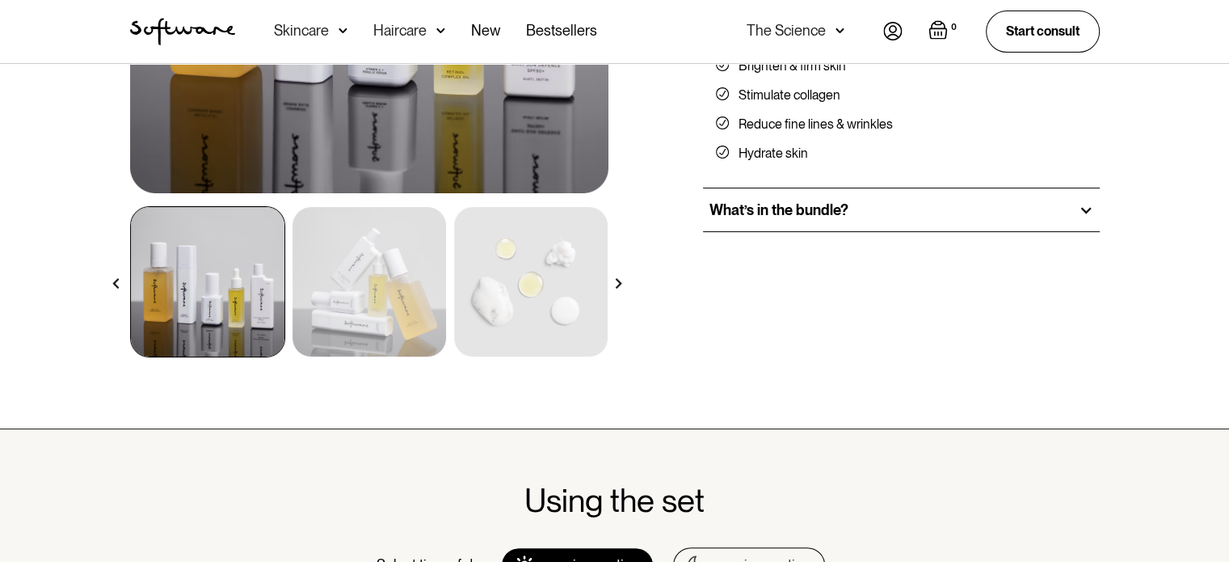
click at [821, 212] on h2 "What’s in the bundle?" at bounding box center [779, 210] width 139 height 18
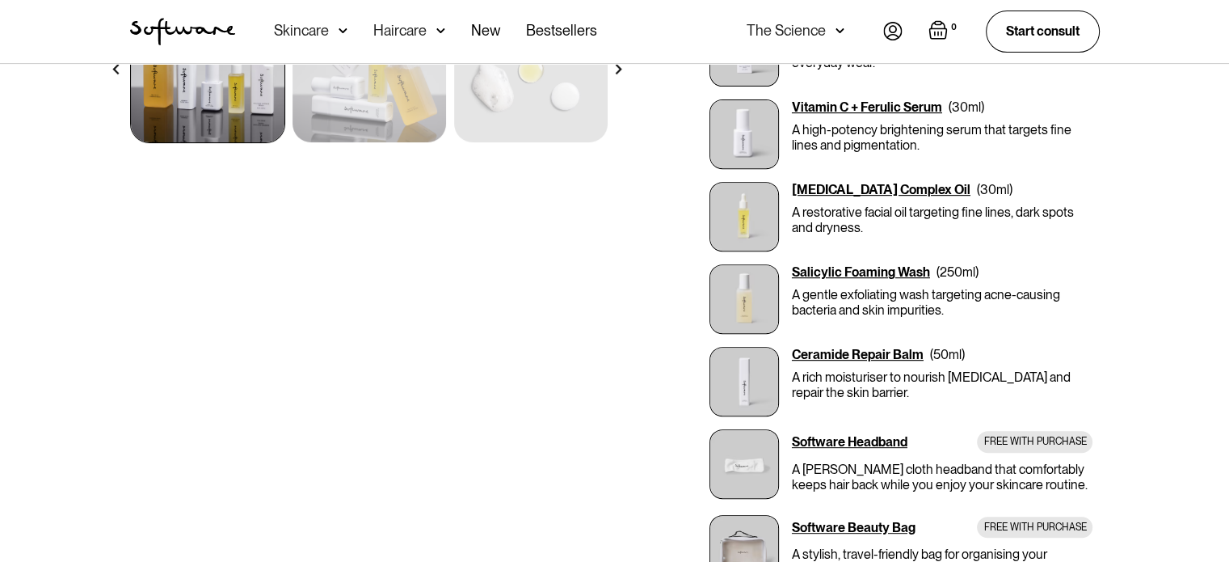
scroll to position [647, 0]
